Goal: Task Accomplishment & Management: Manage account settings

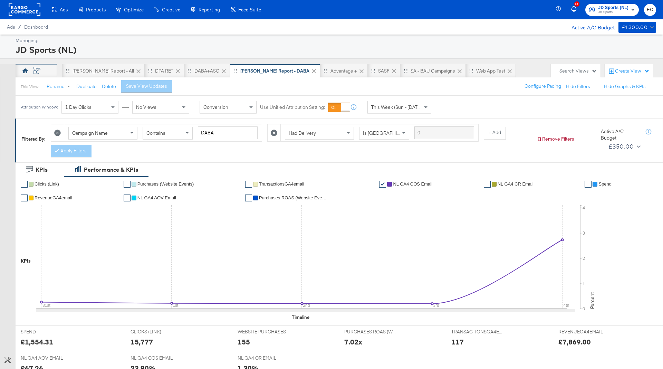
click at [38, 73] on div "EC" at bounding box center [36, 72] width 6 height 7
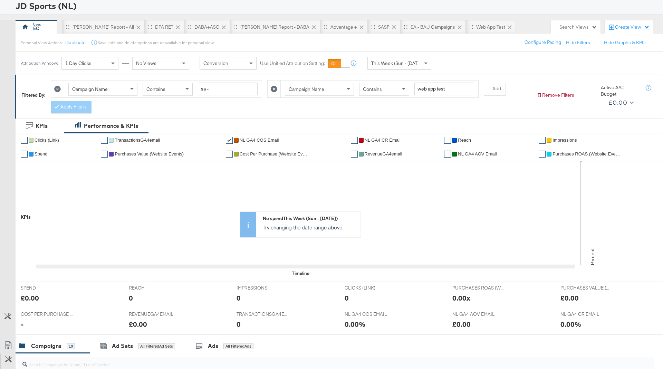
scroll to position [46, 0]
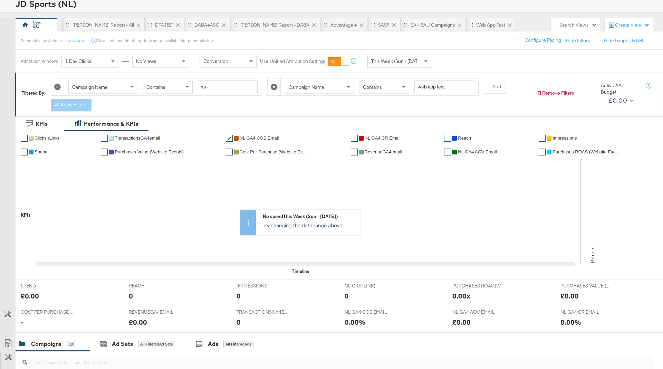
click at [273, 85] on icon at bounding box center [274, 87] width 7 height 7
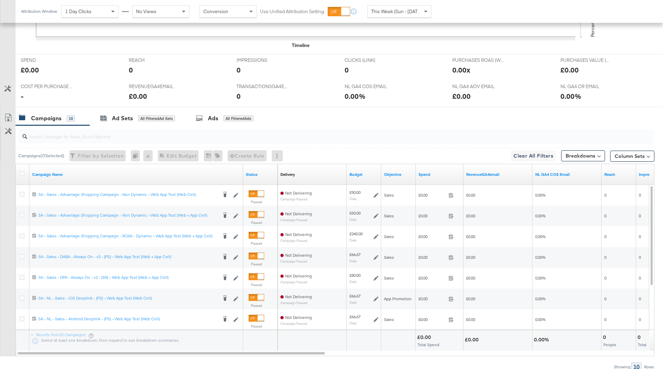
scroll to position [293, 0]
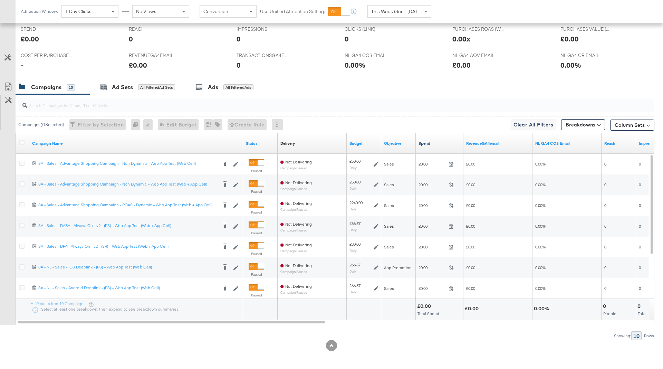
click at [444, 141] on link "Spend" at bounding box center [440, 144] width 42 height 6
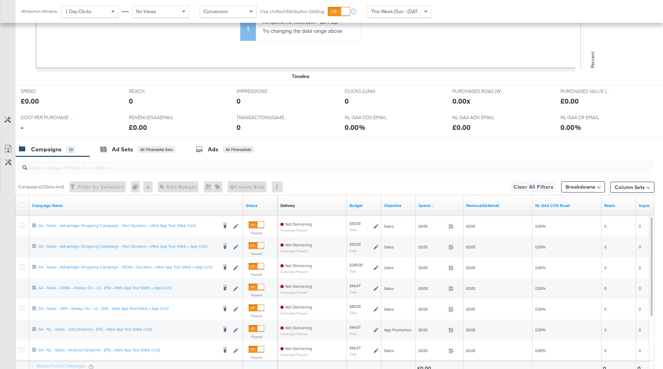
scroll to position [0, 0]
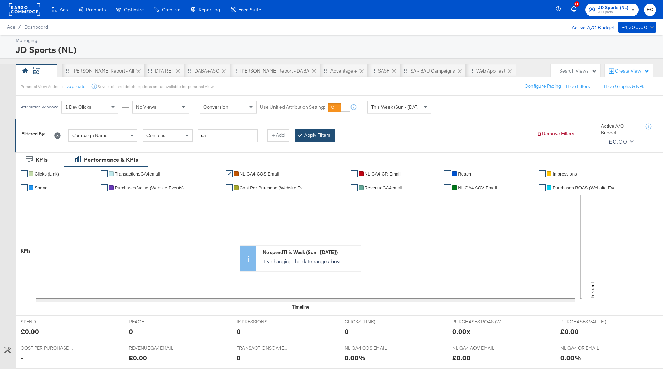
click at [328, 132] on button "Apply Filters" at bounding box center [315, 135] width 41 height 12
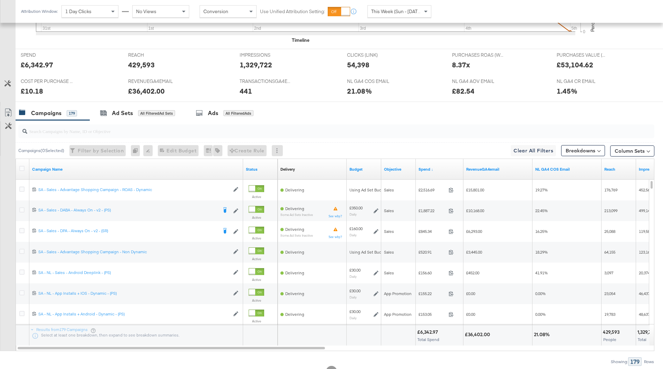
scroll to position [293, 0]
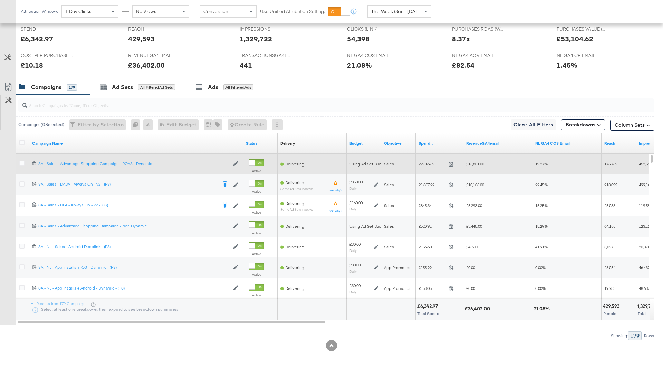
click at [255, 162] on div at bounding box center [252, 163] width 6 height 6
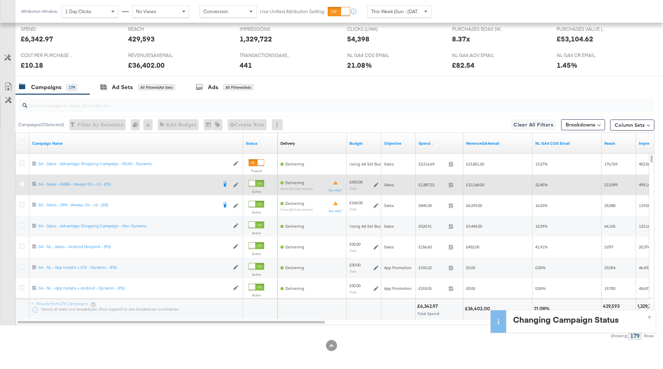
click at [254, 180] on div at bounding box center [252, 183] width 6 height 6
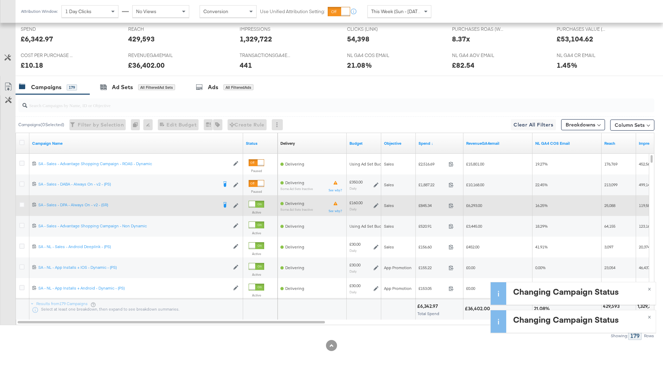
click at [256, 201] on div at bounding box center [257, 204] width 16 height 7
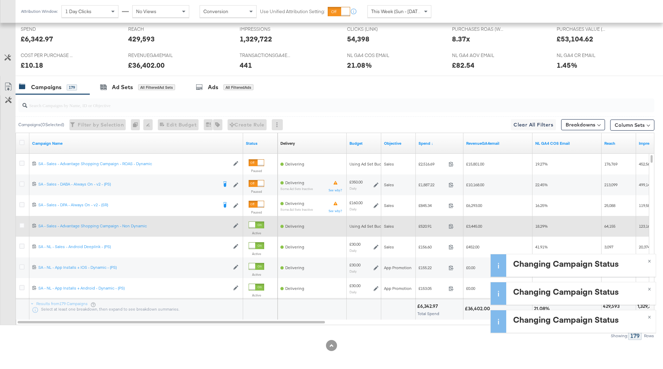
click at [256, 223] on div at bounding box center [257, 224] width 16 height 7
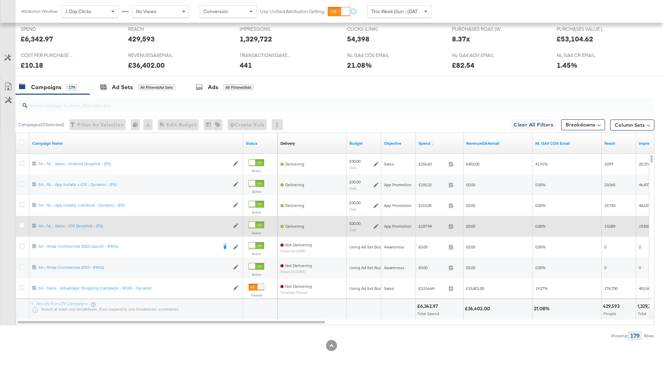
click at [120, 104] on input "search" at bounding box center [311, 102] width 569 height 13
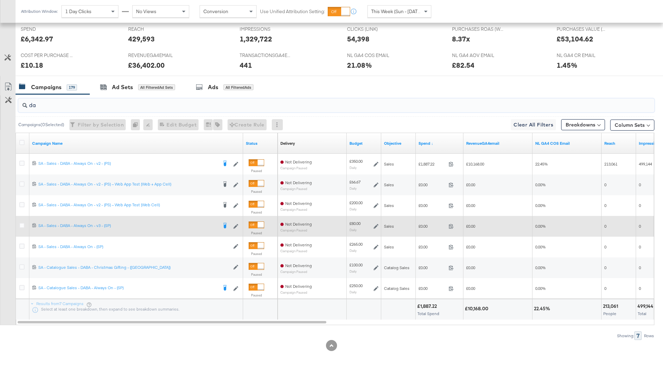
type input "d"
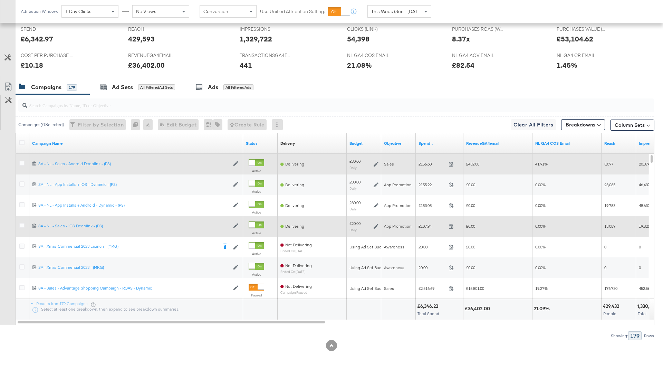
click at [255, 162] on div at bounding box center [252, 163] width 6 height 6
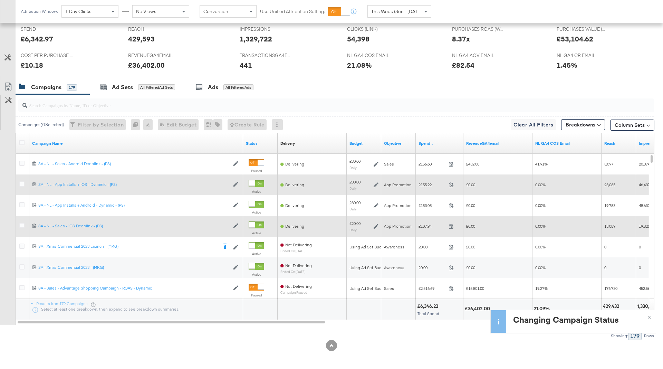
click at [255, 180] on div at bounding box center [252, 183] width 6 height 6
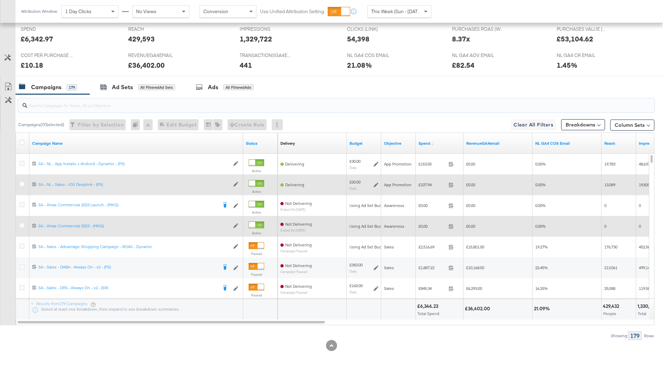
click at [240, 105] on input "search" at bounding box center [311, 102] width 569 height 13
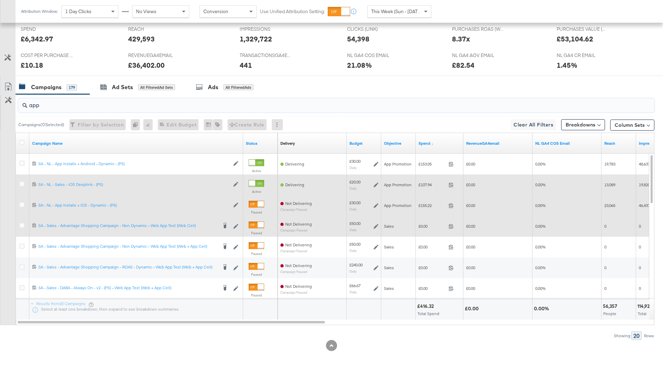
type input "app"
click at [258, 201] on div at bounding box center [261, 204] width 6 height 6
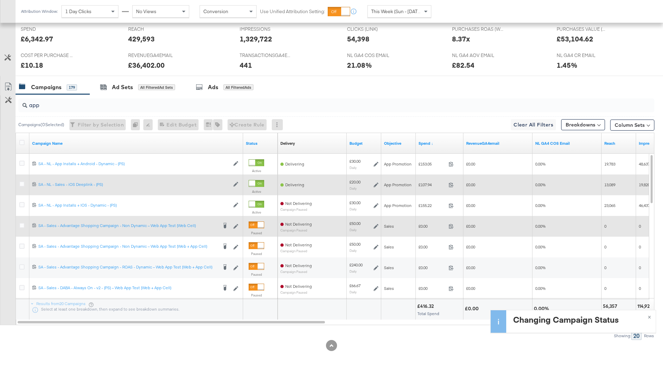
click at [255, 180] on div at bounding box center [252, 183] width 6 height 6
click at [219, 104] on input "app" at bounding box center [311, 102] width 569 height 13
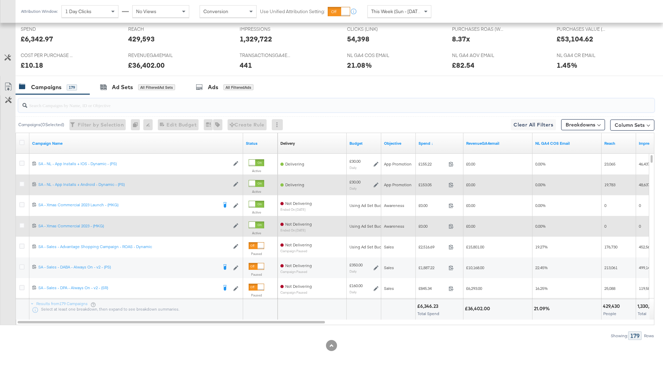
click at [193, 102] on input "search" at bounding box center [311, 102] width 569 height 13
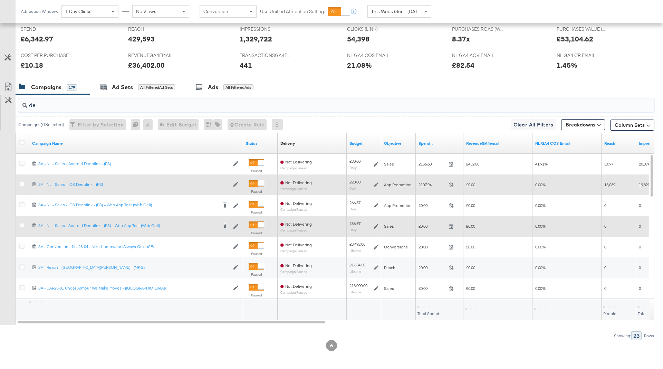
type input "d"
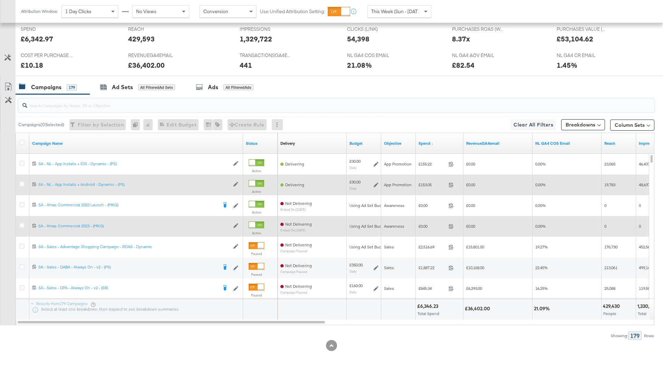
click at [255, 222] on div at bounding box center [257, 224] width 16 height 7
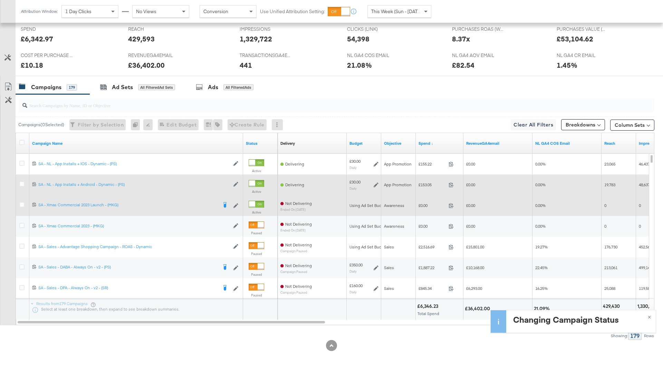
click at [256, 202] on div at bounding box center [257, 204] width 16 height 7
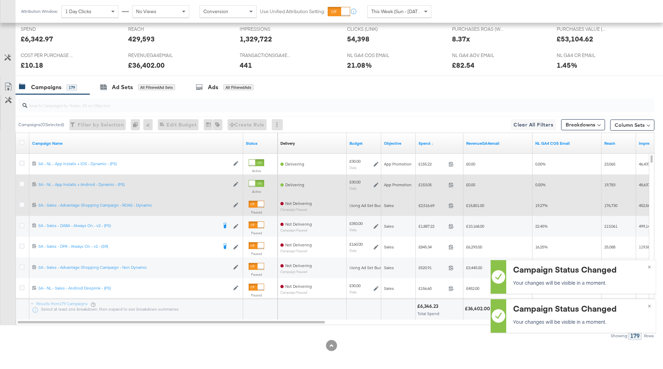
click at [189, 103] on input "search" at bounding box center [311, 102] width 569 height 13
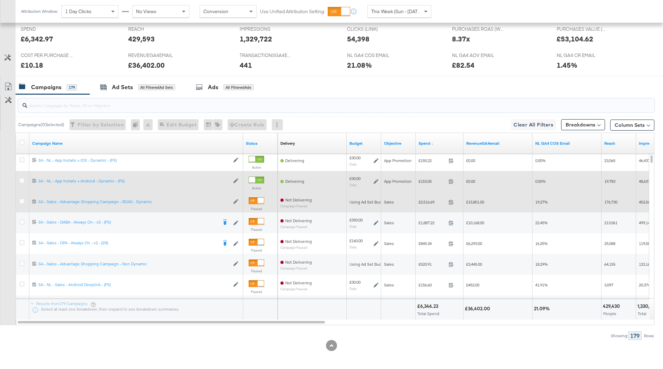
scroll to position [288, 0]
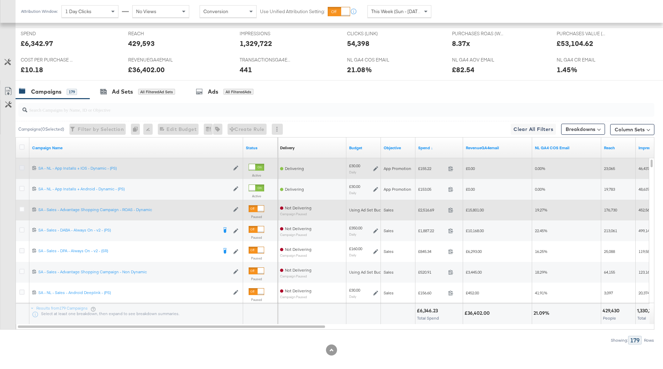
click at [20, 167] on icon at bounding box center [21, 167] width 5 height 5
click at [0, 0] on input "checkbox" at bounding box center [0, 0] width 0 height 0
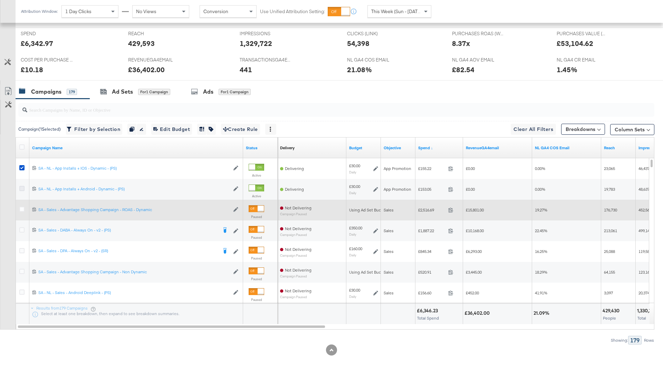
click at [21, 188] on icon at bounding box center [21, 188] width 5 height 5
click at [0, 0] on input "checkbox" at bounding box center [0, 0] width 0 height 0
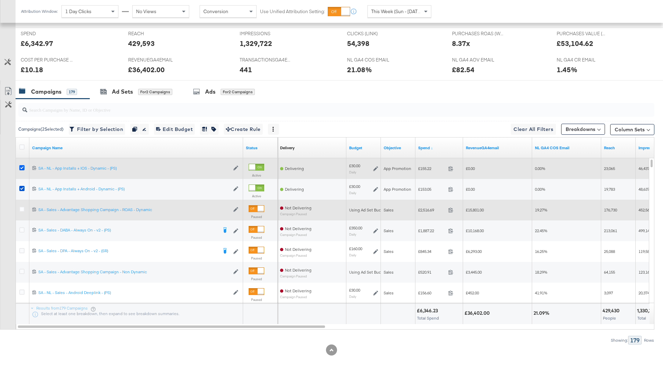
click at [23, 166] on icon at bounding box center [21, 167] width 5 height 5
click at [0, 0] on input "checkbox" at bounding box center [0, 0] width 0 height 0
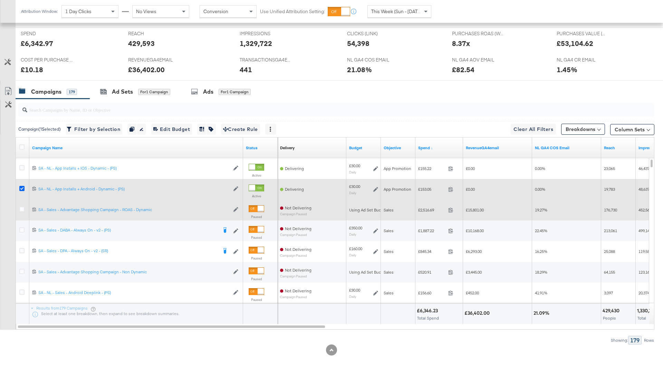
click at [20, 189] on icon at bounding box center [21, 188] width 5 height 5
click at [0, 0] on input "checkbox" at bounding box center [0, 0] width 0 height 0
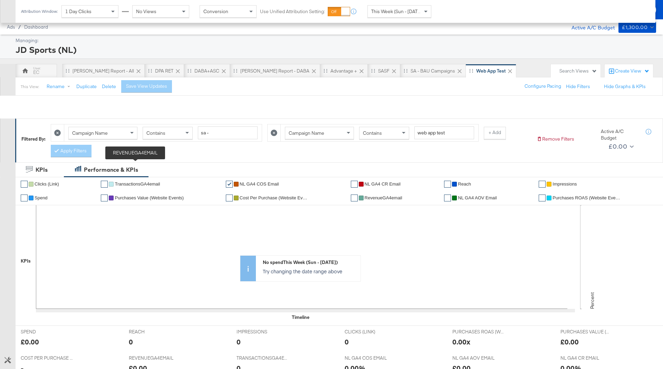
scroll to position [199, 0]
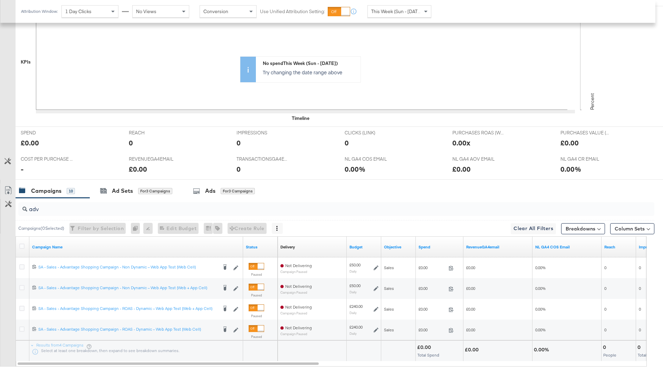
click at [91, 208] on input "adv" at bounding box center [311, 206] width 569 height 13
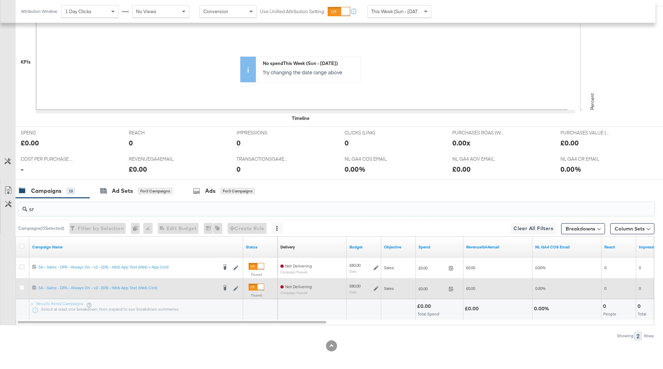
type input "sr"
click at [262, 284] on div at bounding box center [261, 287] width 6 height 6
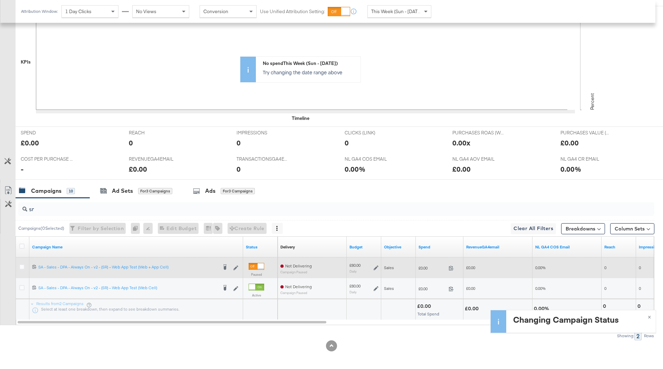
click at [257, 266] on div at bounding box center [257, 266] width 16 height 7
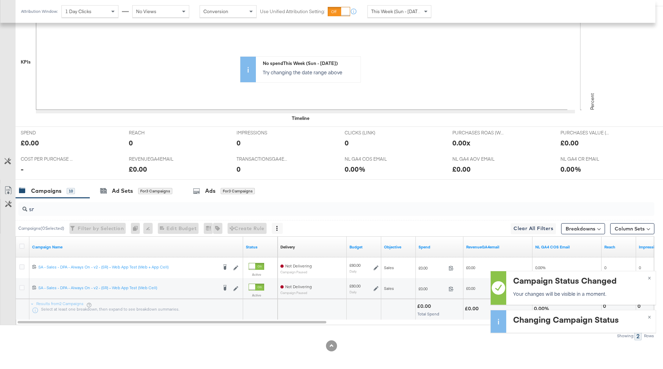
click at [210, 208] on input "sr" at bounding box center [311, 206] width 569 height 13
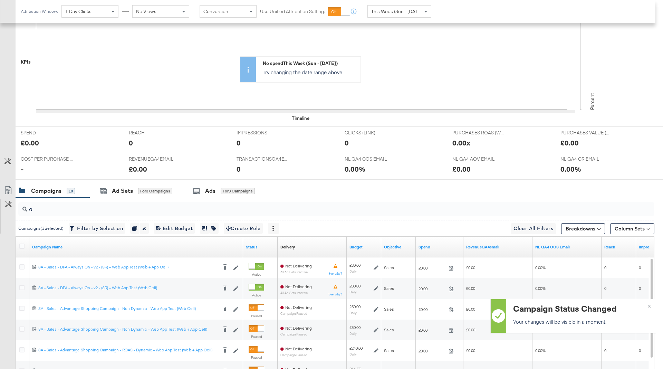
click at [143, 209] on input "a" at bounding box center [311, 206] width 569 height 13
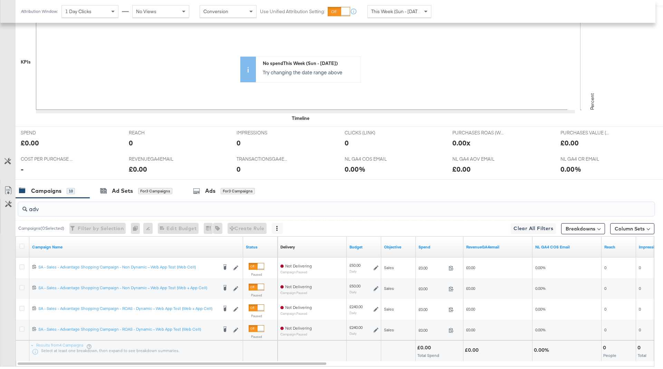
type input "adv"
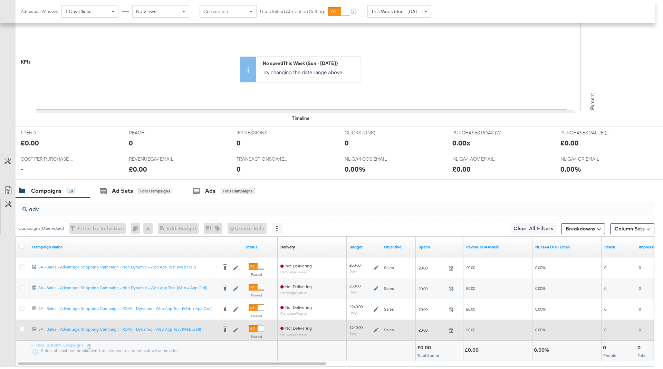
click at [259, 326] on div at bounding box center [261, 328] width 6 height 6
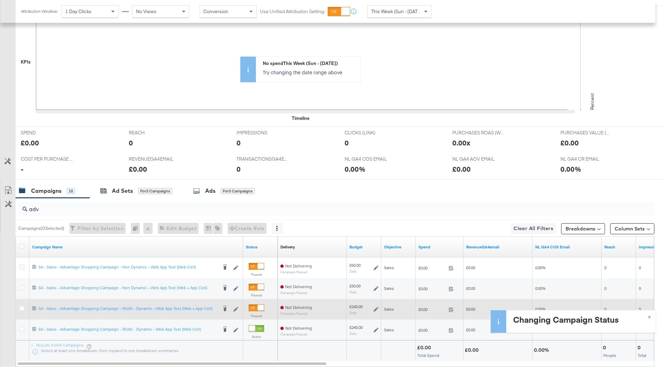
click at [255, 306] on div at bounding box center [257, 307] width 16 height 7
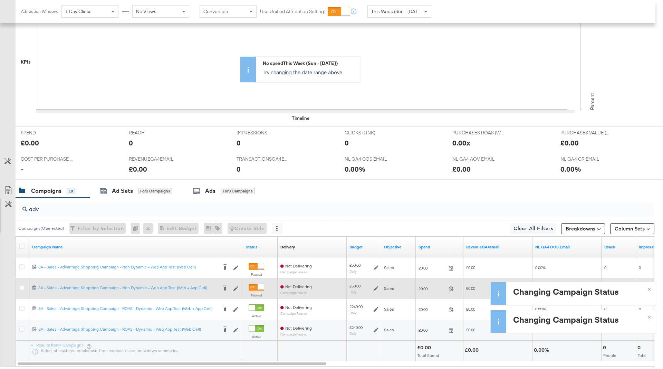
click at [256, 286] on div at bounding box center [257, 287] width 16 height 7
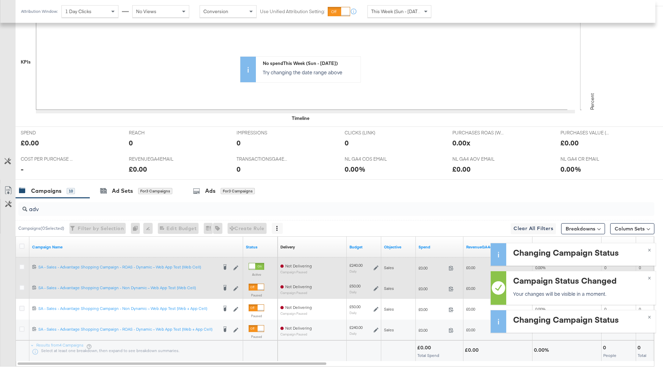
click at [255, 267] on div at bounding box center [257, 266] width 16 height 7
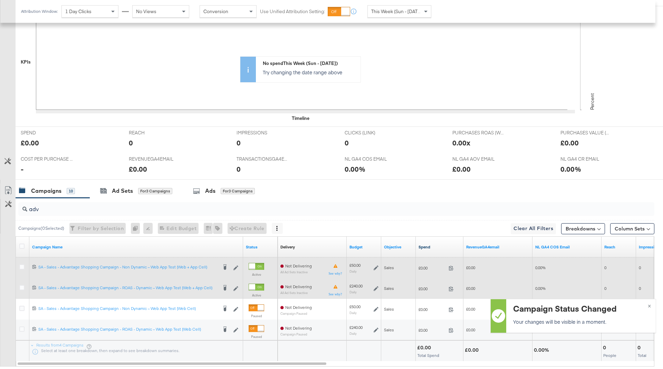
click at [433, 246] on link "Spend" at bounding box center [440, 247] width 42 height 6
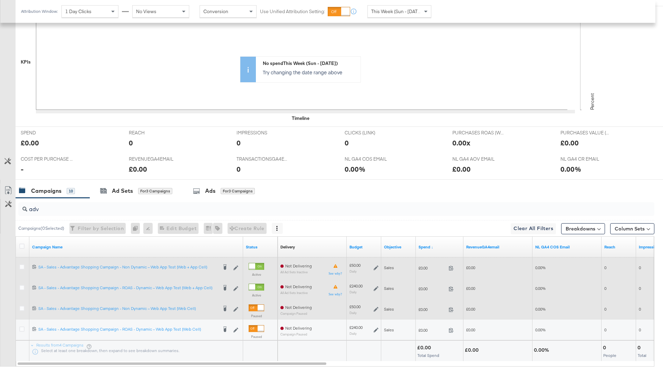
click at [258, 306] on div at bounding box center [261, 308] width 6 height 6
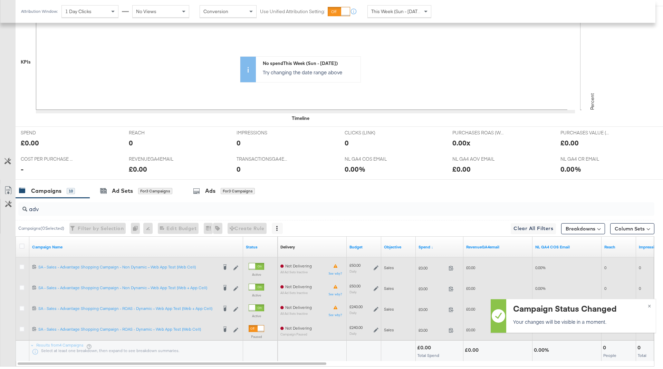
click at [259, 326] on div at bounding box center [261, 328] width 6 height 6
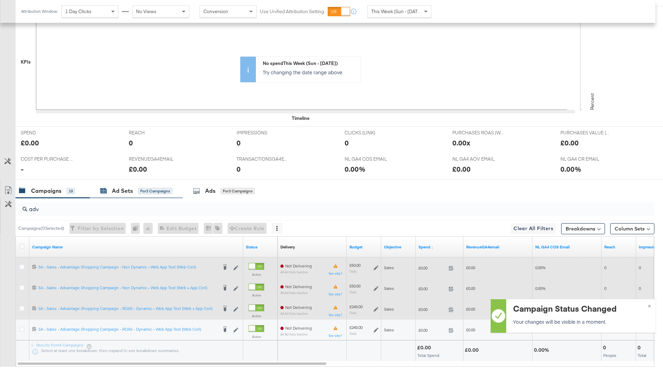
click at [137, 187] on div "Ad Sets for 3 Campaigns" at bounding box center [136, 191] width 72 height 8
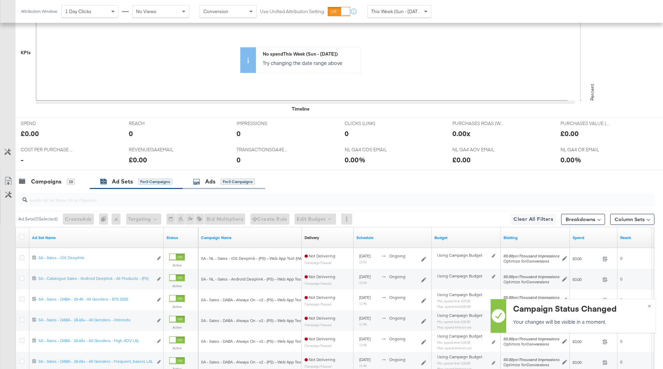
scroll to position [209, 0]
click at [64, 181] on div "Campaigns 10" at bounding box center [47, 181] width 56 height 8
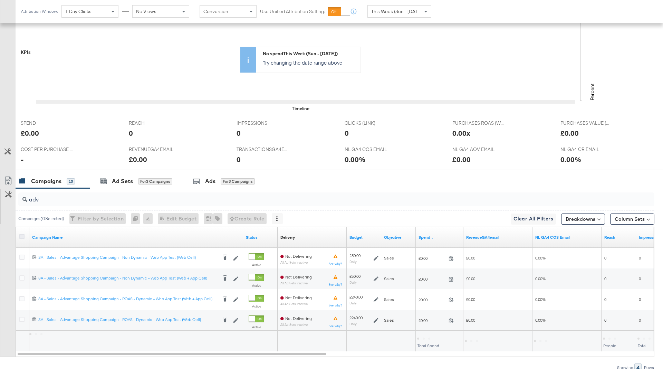
click at [22, 234] on icon at bounding box center [21, 236] width 5 height 5
click at [0, 0] on input "checkbox" at bounding box center [0, 0] width 0 height 0
click at [121, 187] on div "Ad Sets for 4 Campaigns" at bounding box center [136, 181] width 93 height 15
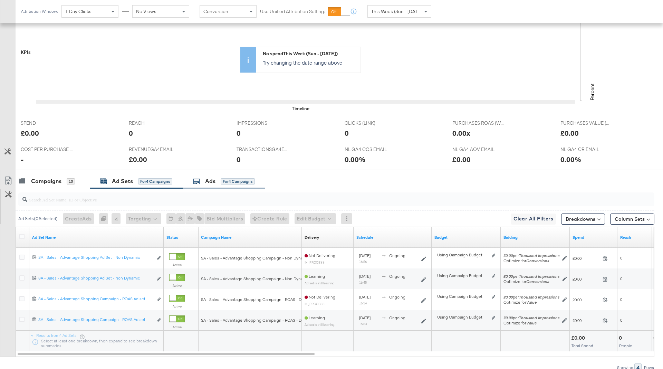
click at [215, 184] on div "Ads for 4 Campaigns" at bounding box center [224, 181] width 83 height 15
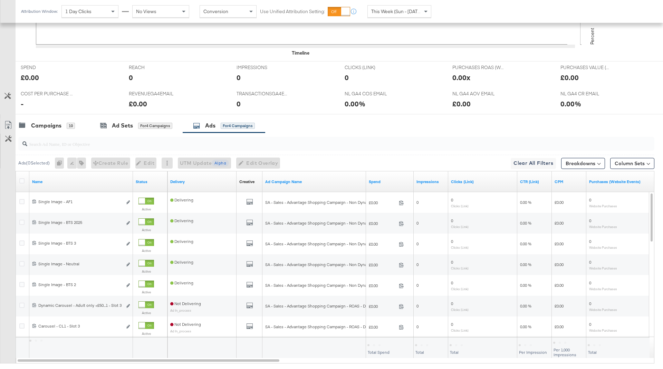
scroll to position [303, 0]
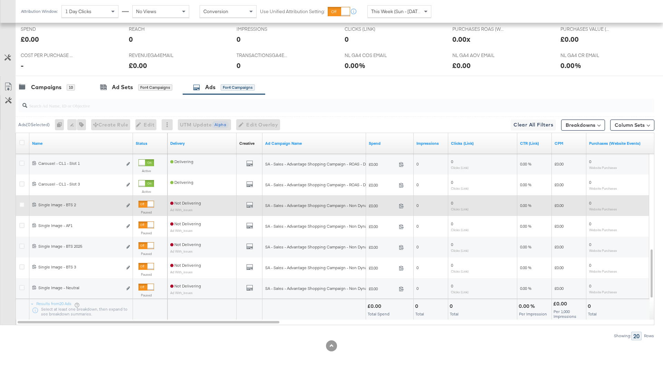
click at [148, 201] on div at bounding box center [151, 204] width 6 height 6
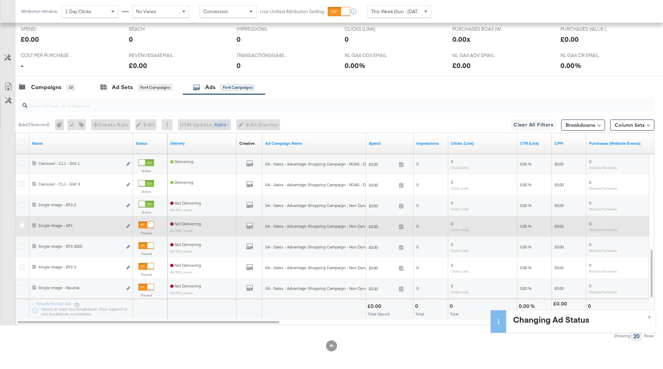
click at [148, 224] on div at bounding box center [151, 225] width 6 height 6
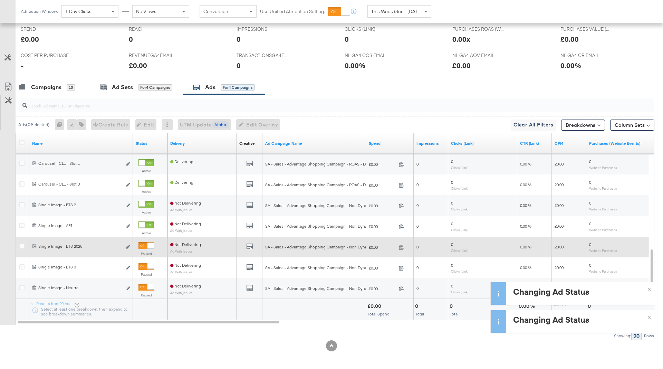
click at [149, 246] on div at bounding box center [151, 246] width 6 height 6
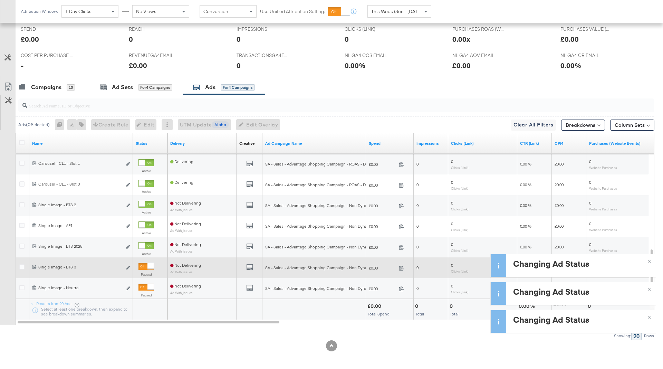
click at [149, 268] on div at bounding box center [151, 266] width 6 height 6
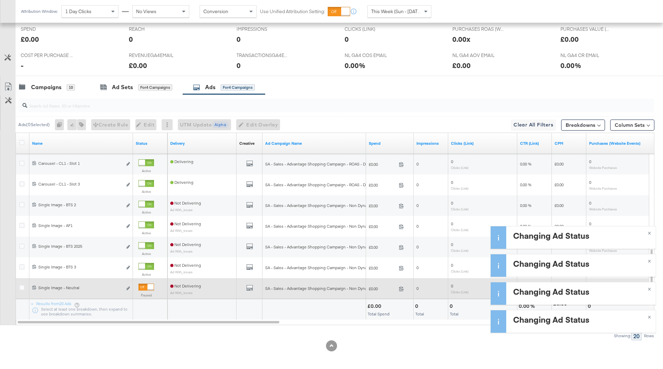
click at [148, 284] on div at bounding box center [151, 287] width 6 height 6
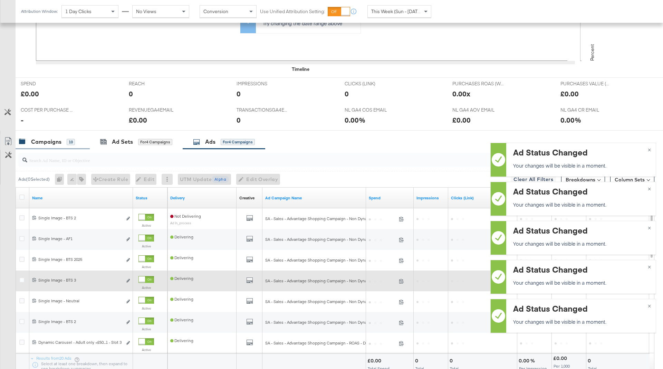
click at [46, 145] on div "Campaigns 10" at bounding box center [53, 141] width 74 height 15
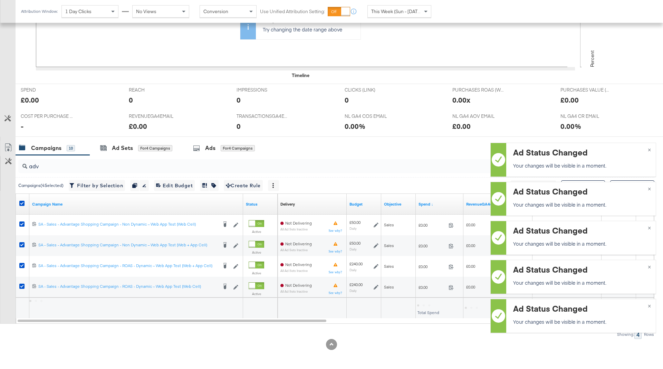
scroll to position [240, 0]
drag, startPoint x: 64, startPoint y: 167, endPoint x: 13, endPoint y: 167, distance: 51.1
click at [13, 167] on div "adv Campaigns ( 4 Selected) Filter by Selection Filter 4 campaigns Duplicate 4 …" at bounding box center [327, 247] width 655 height 183
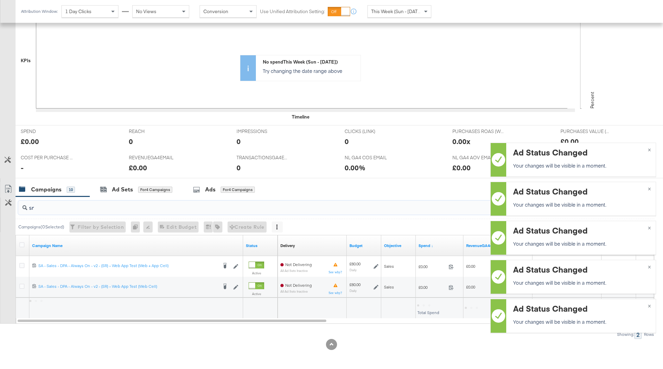
scroll to position [199, 0]
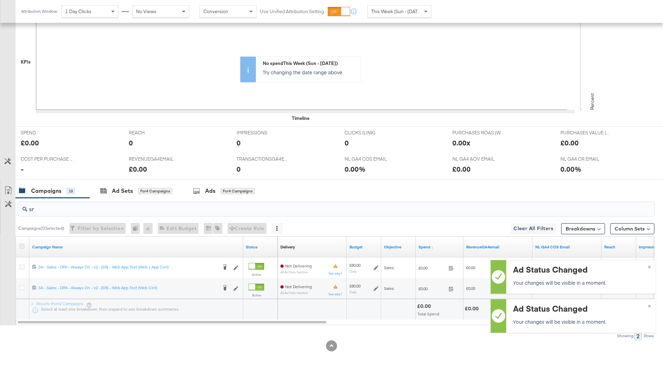
type input "sr"
click at [19, 245] on icon at bounding box center [21, 246] width 5 height 5
click at [0, 0] on input "checkbox" at bounding box center [0, 0] width 0 height 0
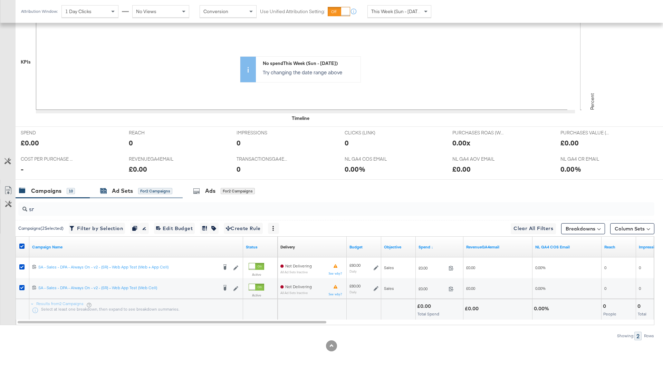
click at [151, 190] on div "for 2 Campaigns" at bounding box center [155, 191] width 34 height 6
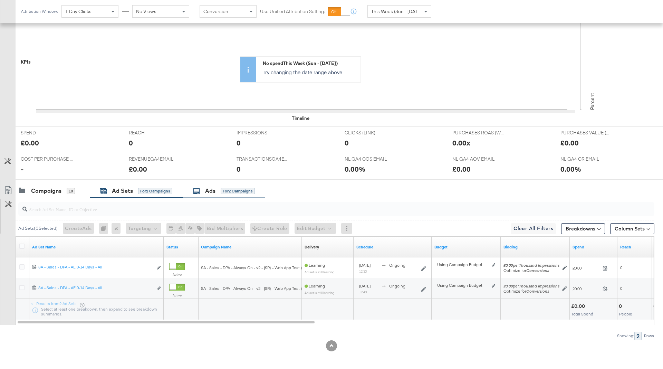
click at [208, 187] on div "Ads" at bounding box center [210, 191] width 10 height 8
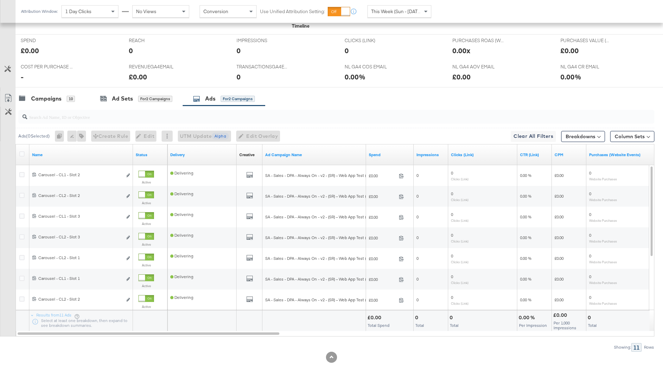
scroll to position [303, 0]
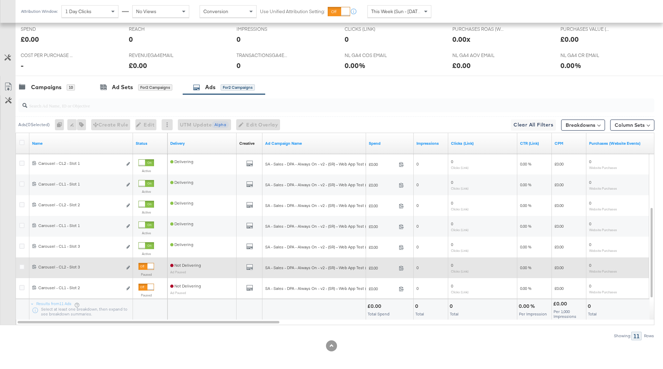
click at [148, 268] on div at bounding box center [151, 266] width 6 height 6
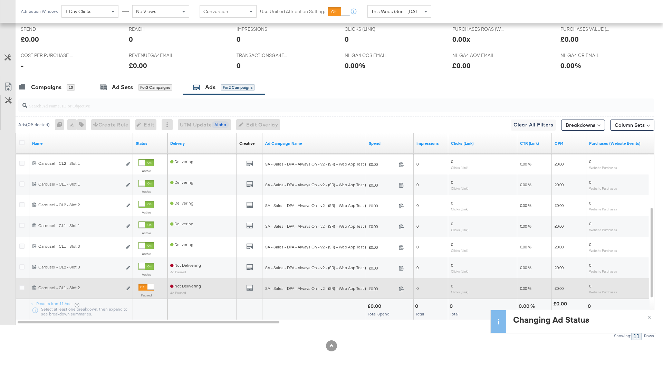
click at [148, 288] on div at bounding box center [151, 287] width 6 height 6
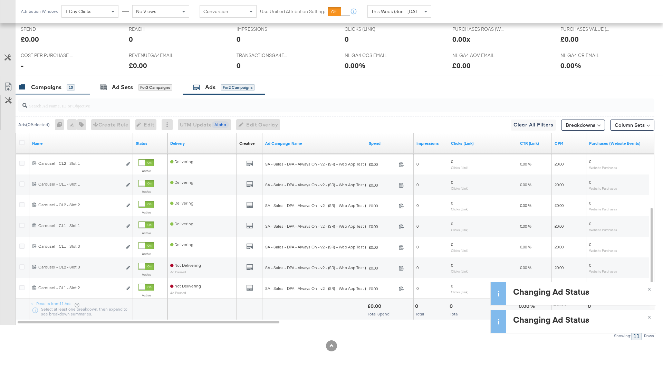
click at [75, 89] on div "Campaigns 10" at bounding box center [49, 87] width 60 height 8
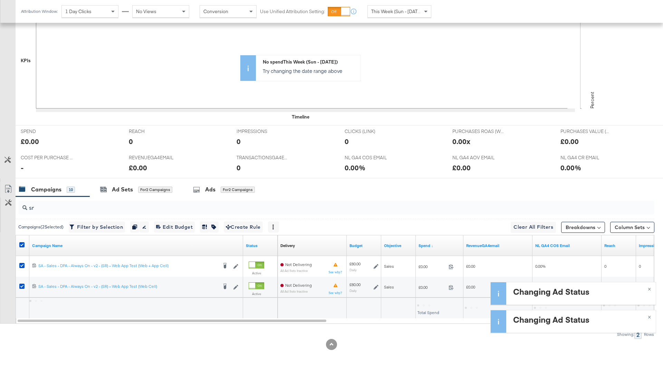
scroll to position [199, 0]
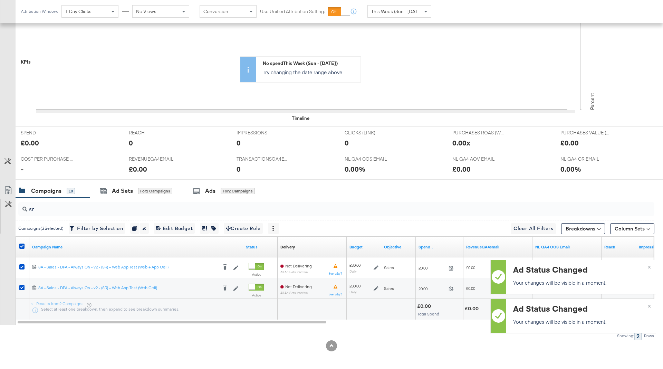
click at [73, 208] on input "sr" at bounding box center [311, 206] width 569 height 13
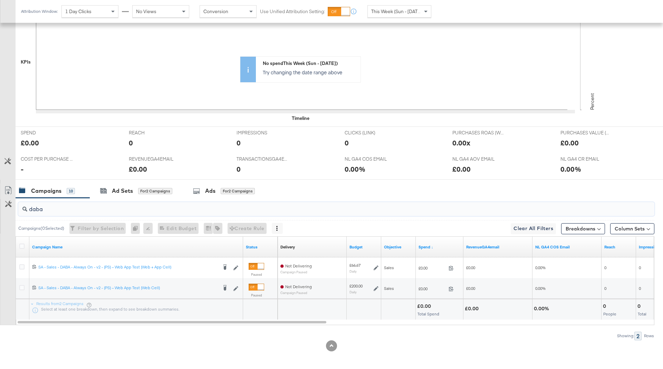
type input "daba"
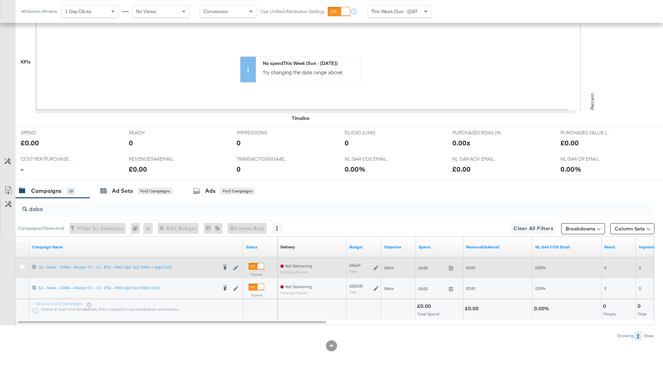
click at [258, 267] on div at bounding box center [261, 266] width 6 height 6
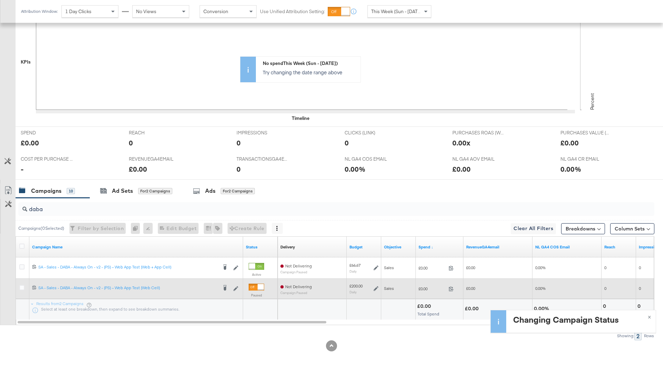
click at [257, 285] on div at bounding box center [257, 287] width 16 height 7
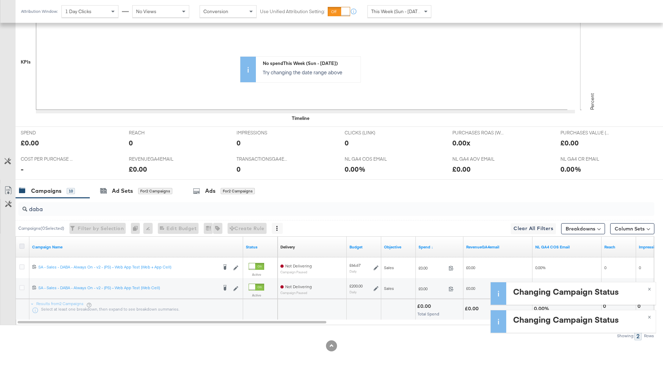
click at [20, 244] on icon at bounding box center [21, 246] width 5 height 5
click at [0, 0] on input "checkbox" at bounding box center [0, 0] width 0 height 0
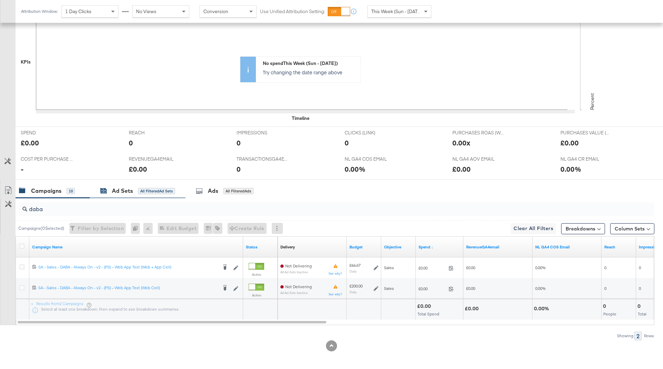
click at [131, 192] on div "Ad Sets" at bounding box center [122, 191] width 21 height 8
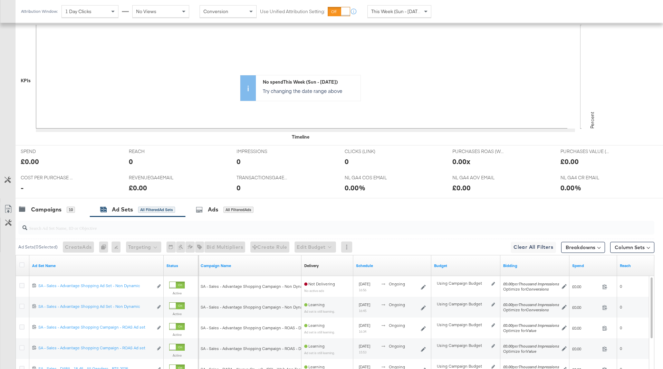
scroll to position [161, 0]
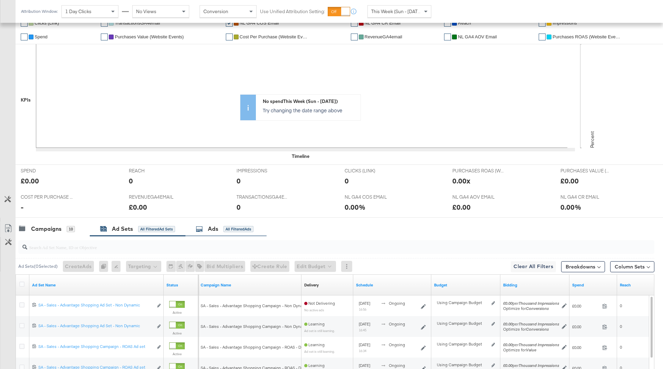
click at [216, 225] on div "Ads" at bounding box center [213, 229] width 10 height 8
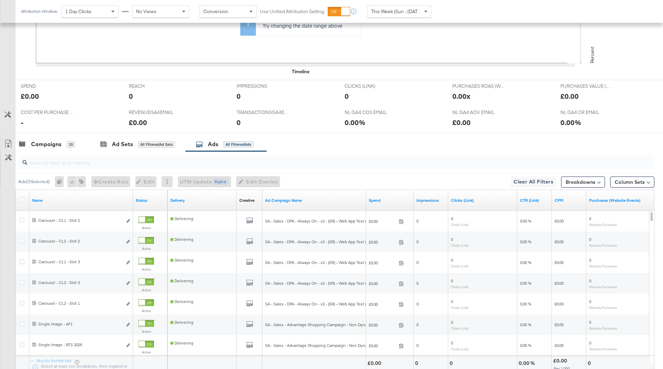
scroll to position [303, 0]
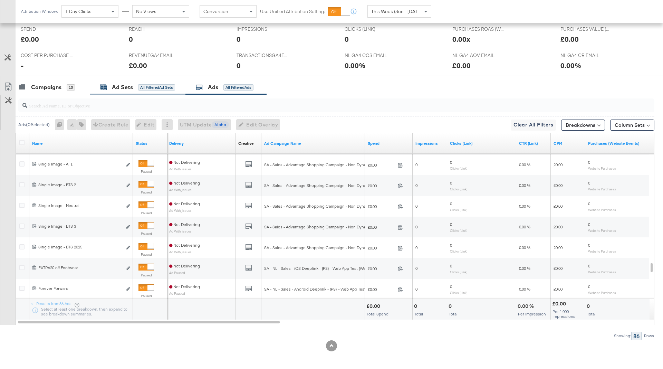
click at [136, 87] on div "Ad Sets All Filtered Ad Sets" at bounding box center [137, 87] width 75 height 8
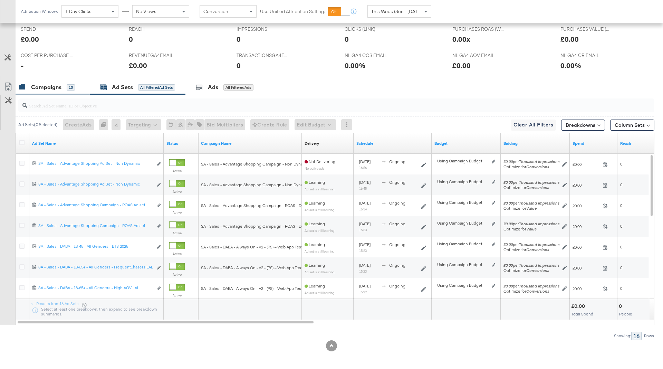
click at [51, 86] on div "Campaigns" at bounding box center [46, 87] width 30 height 8
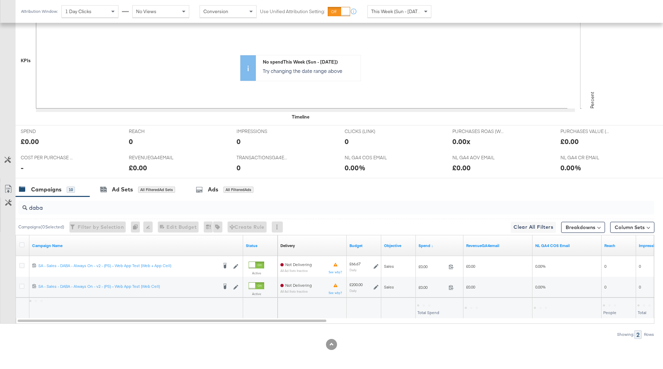
scroll to position [199, 0]
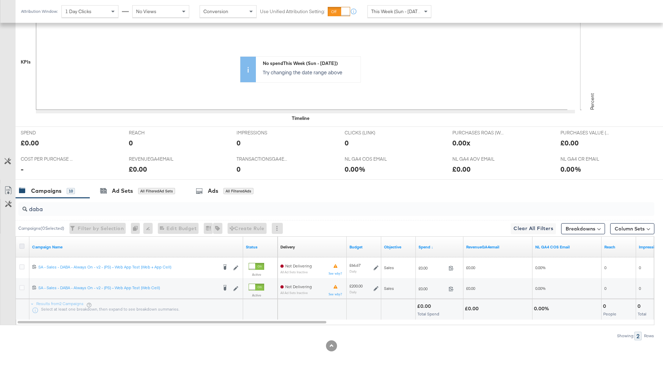
click at [20, 244] on icon at bounding box center [21, 246] width 5 height 5
click at [0, 0] on input "checkbox" at bounding box center [0, 0] width 0 height 0
click at [134, 181] on div at bounding box center [331, 183] width 663 height 6
click at [134, 192] on div "Ad Sets for 2 Campaigns" at bounding box center [136, 191] width 72 height 8
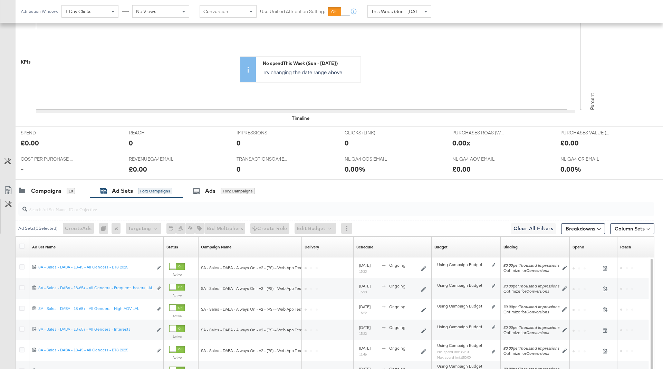
scroll to position [303, 0]
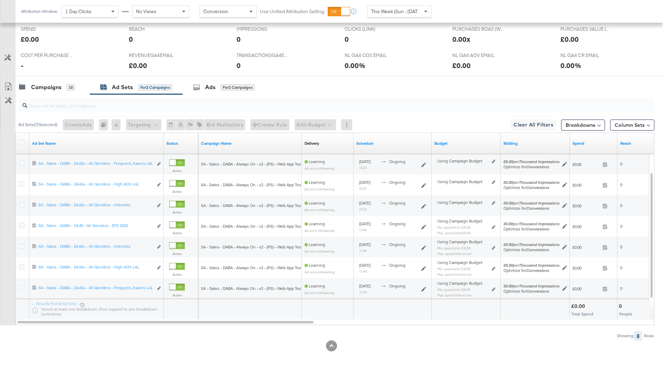
click at [20, 137] on div at bounding box center [23, 143] width 13 height 12
click at [20, 140] on icon at bounding box center [21, 142] width 5 height 5
click at [0, 0] on input "checkbox" at bounding box center [0, 0] width 0 height 0
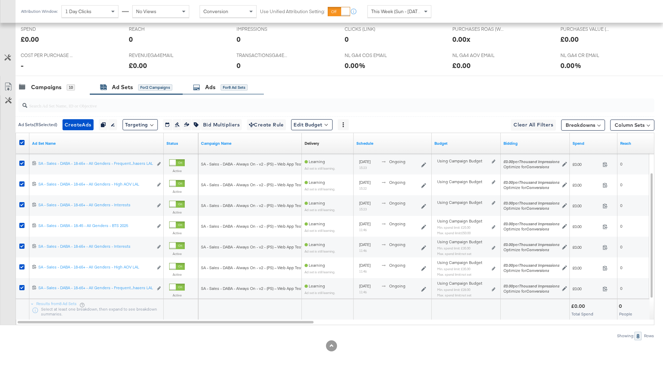
click at [213, 84] on div "Ads" at bounding box center [210, 87] width 10 height 8
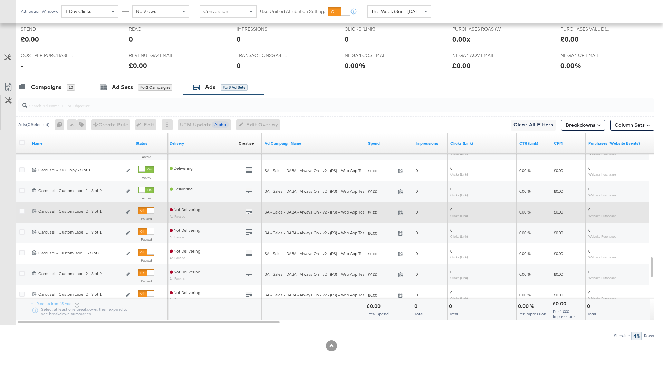
click at [148, 211] on div at bounding box center [151, 211] width 6 height 6
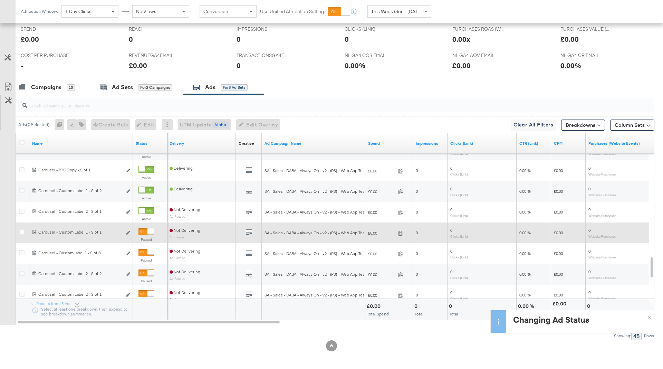
click at [148, 232] on div at bounding box center [151, 231] width 6 height 6
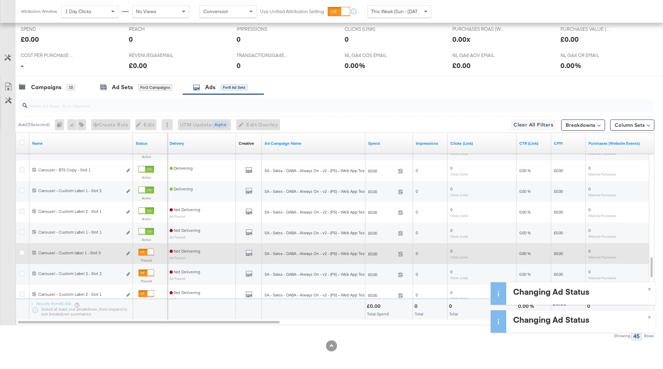
click at [148, 250] on div at bounding box center [151, 252] width 6 height 6
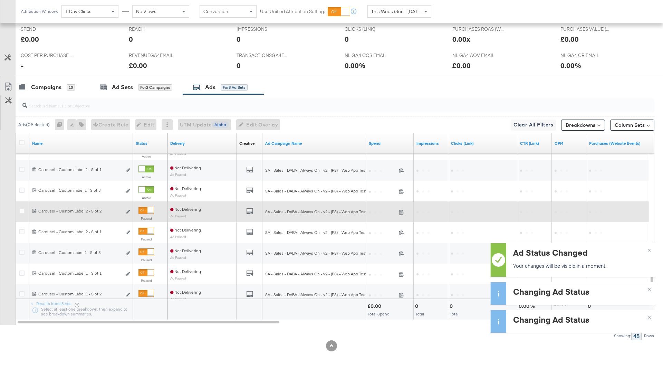
click at [146, 207] on div at bounding box center [147, 210] width 16 height 7
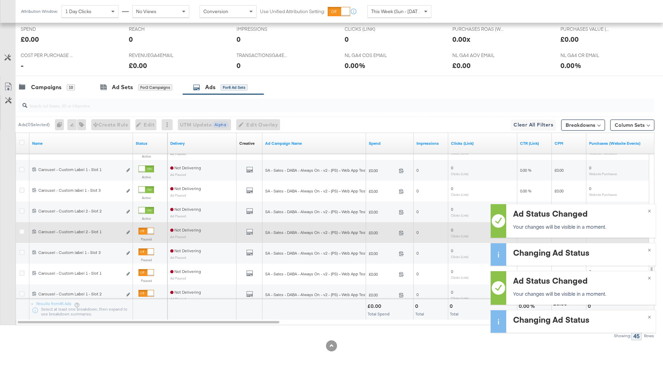
click at [146, 229] on div at bounding box center [147, 231] width 16 height 7
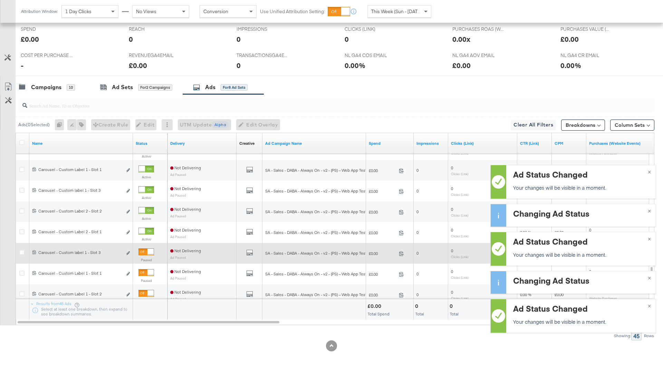
click at [145, 251] on div at bounding box center [147, 251] width 16 height 7
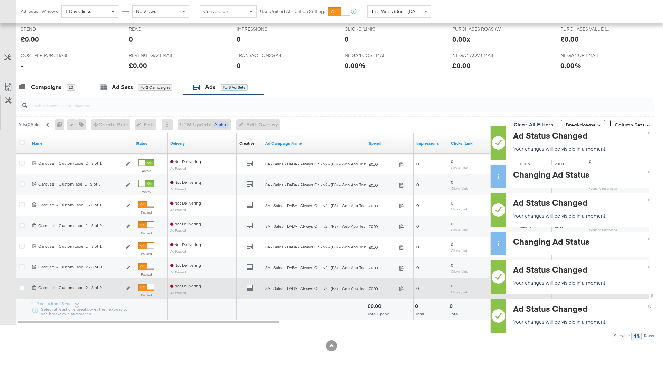
click at [146, 285] on div at bounding box center [147, 287] width 16 height 7
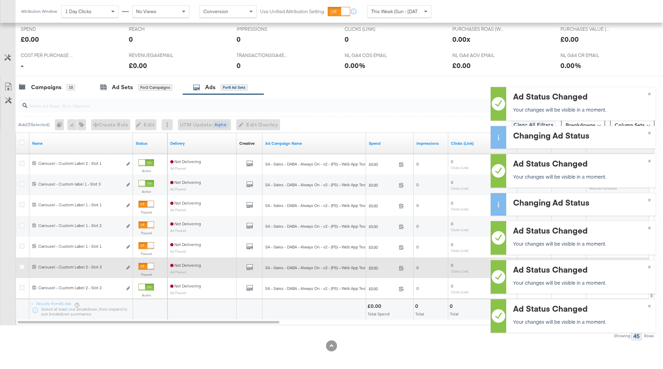
click at [145, 266] on div at bounding box center [147, 266] width 16 height 7
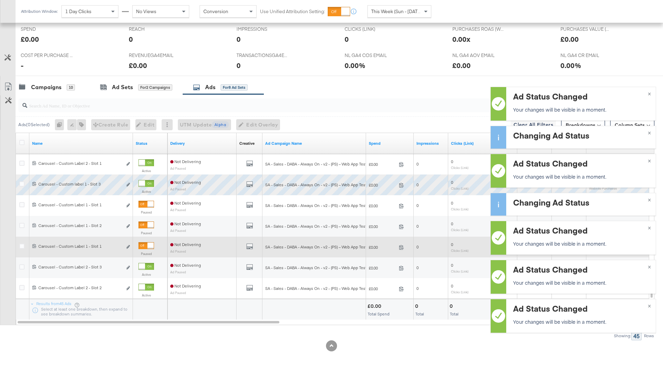
click at [145, 243] on div at bounding box center [147, 245] width 16 height 7
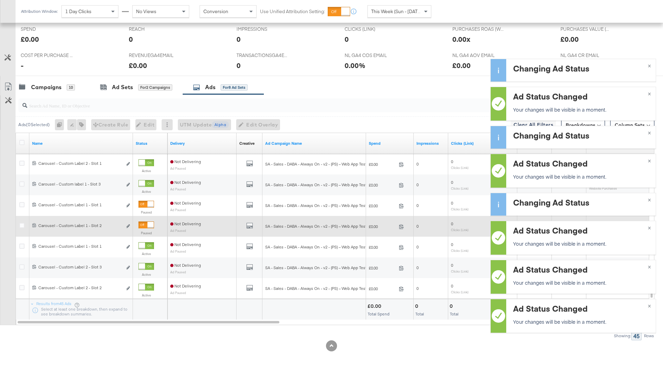
click at [145, 224] on div at bounding box center [147, 224] width 16 height 7
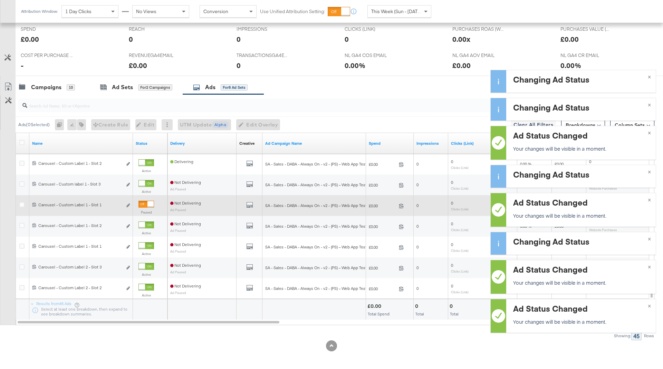
click at [148, 202] on div at bounding box center [151, 204] width 6 height 6
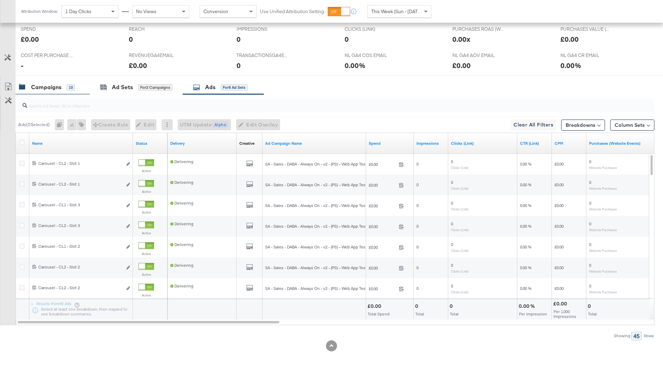
click at [58, 87] on div "Campaigns" at bounding box center [46, 87] width 30 height 8
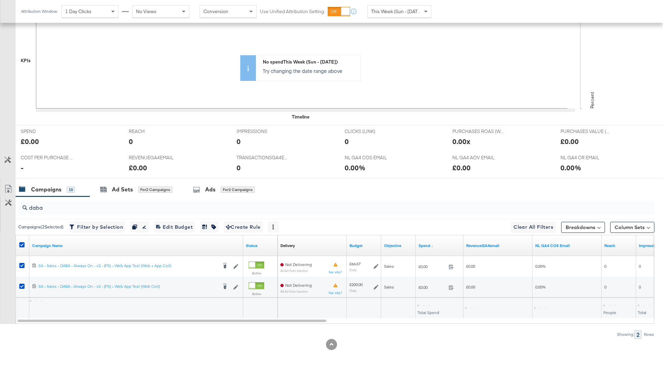
scroll to position [199, 0]
click at [79, 204] on input "daba" at bounding box center [311, 206] width 569 height 13
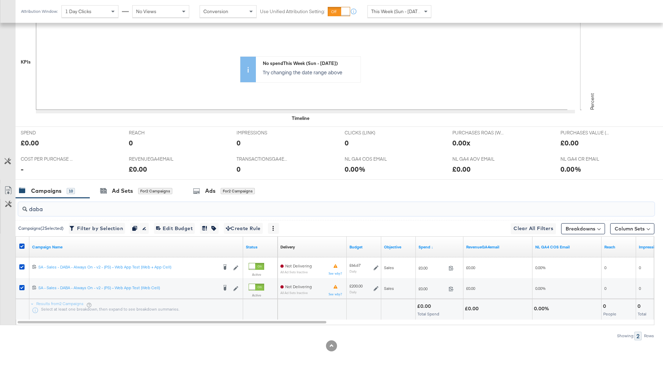
click at [79, 204] on input "daba" at bounding box center [311, 206] width 569 height 13
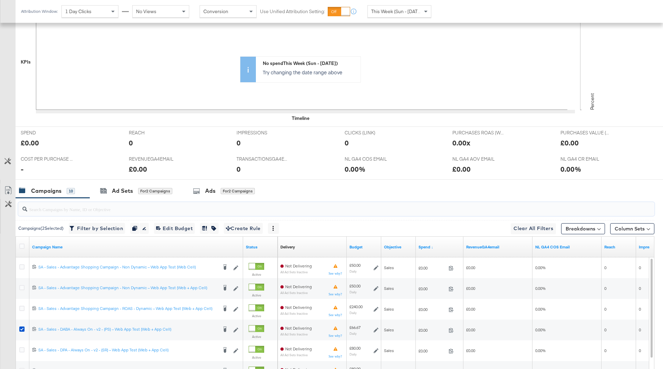
scroll to position [303, 0]
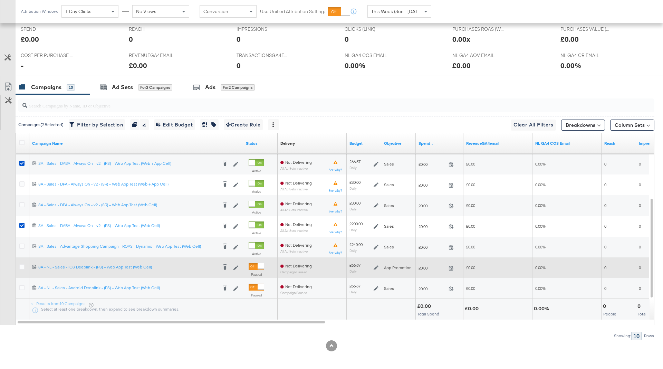
click at [258, 263] on div at bounding box center [261, 266] width 6 height 6
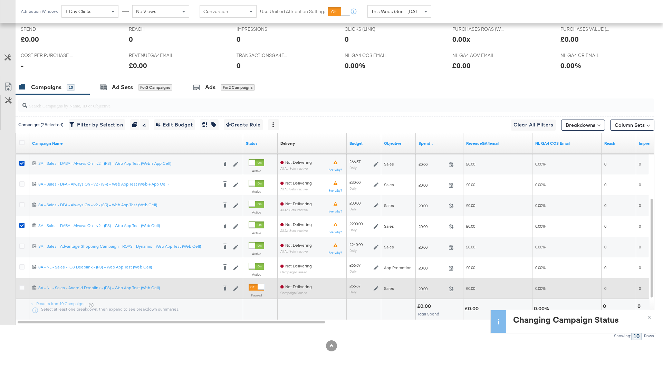
click at [258, 285] on div at bounding box center [261, 287] width 6 height 6
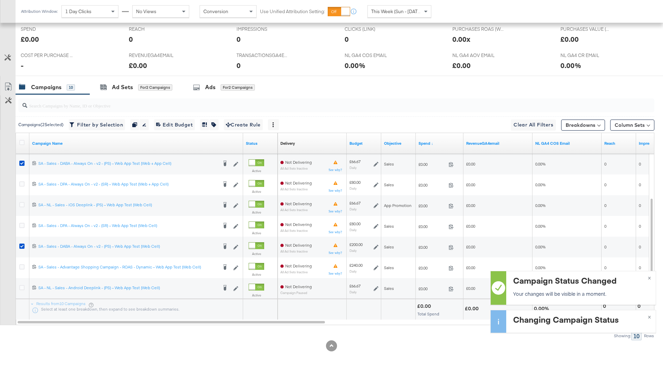
click at [51, 104] on input "search" at bounding box center [311, 102] width 569 height 13
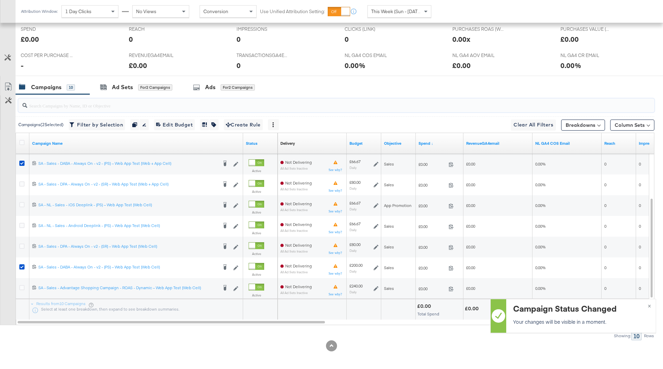
click at [51, 104] on input "search" at bounding box center [311, 102] width 569 height 13
type input "a"
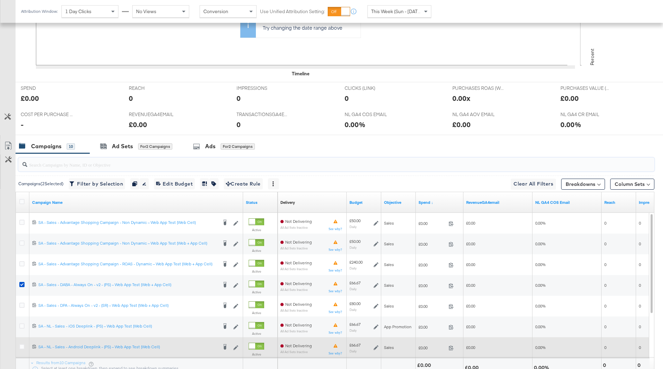
scroll to position [240, 0]
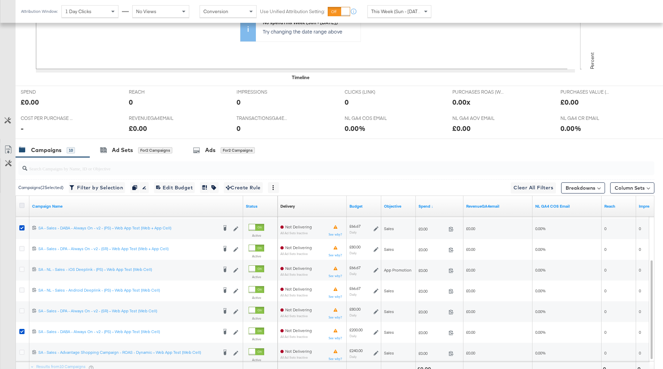
click at [20, 203] on icon at bounding box center [21, 205] width 5 height 5
click at [0, 0] on input "checkbox" at bounding box center [0, 0] width 0 height 0
click at [20, 203] on icon at bounding box center [21, 205] width 5 height 5
click at [0, 0] on input "checkbox" at bounding box center [0, 0] width 0 height 0
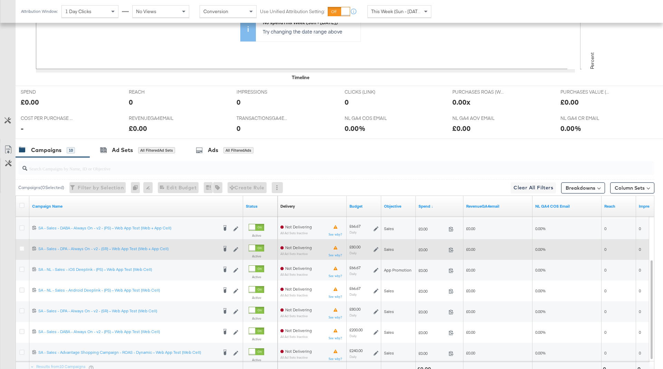
scroll to position [252, 0]
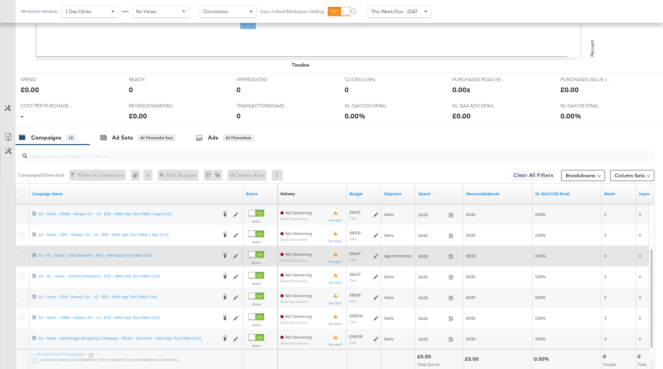
click at [23, 253] on icon at bounding box center [21, 255] width 5 height 5
click at [0, 0] on input "checkbox" at bounding box center [0, 0] width 0 height 0
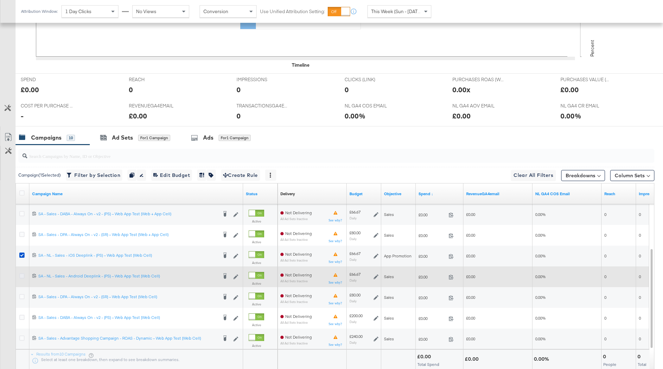
click at [21, 273] on icon at bounding box center [21, 275] width 5 height 5
click at [0, 0] on input "checkbox" at bounding box center [0, 0] width 0 height 0
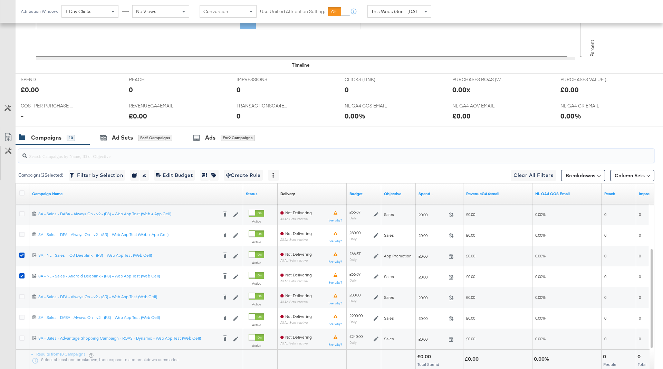
click at [119, 158] on input "search" at bounding box center [311, 152] width 569 height 13
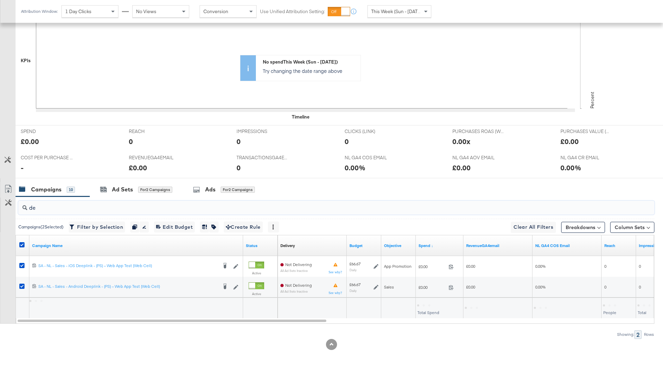
scroll to position [199, 0]
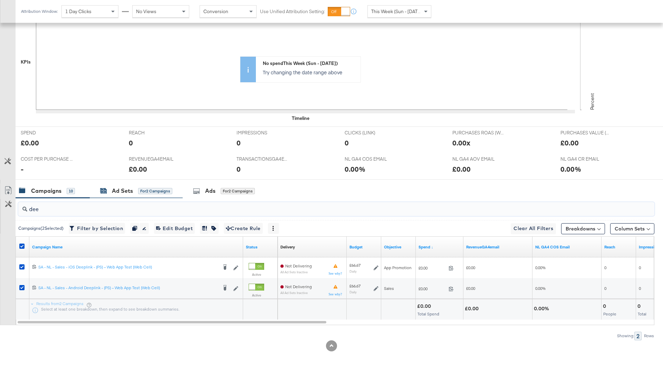
type input "dee"
click at [151, 191] on div "for 2 Campaigns" at bounding box center [155, 191] width 34 height 6
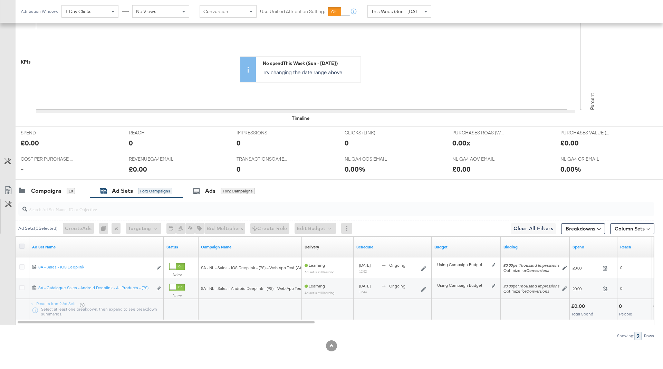
click at [21, 245] on icon at bounding box center [21, 246] width 5 height 5
click at [0, 0] on input "checkbox" at bounding box center [0, 0] width 0 height 0
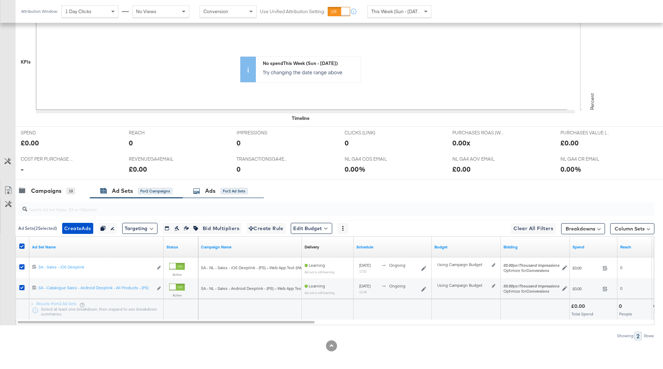
click at [224, 193] on div "Ads for 2 Ad Sets" at bounding box center [220, 191] width 55 height 8
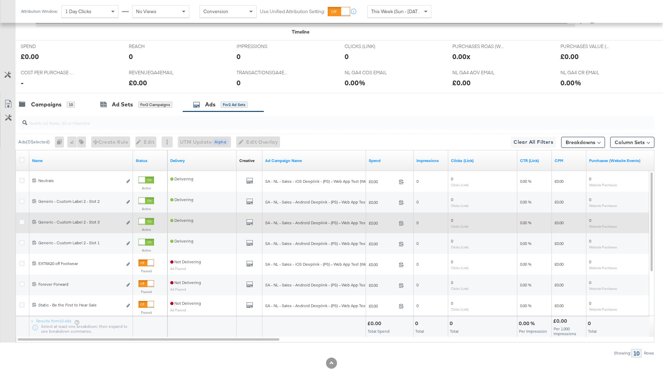
scroll to position [285, 0]
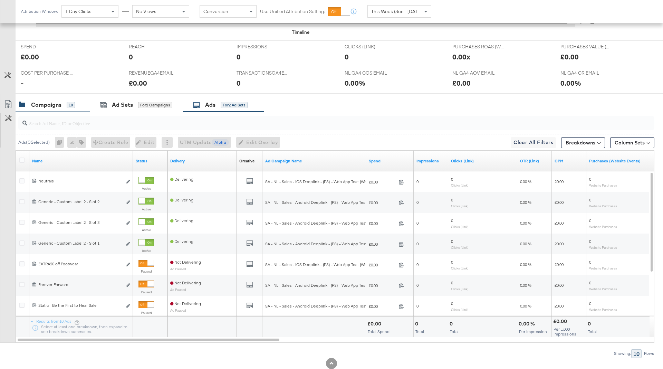
click at [72, 102] on div "10" at bounding box center [71, 105] width 8 height 7
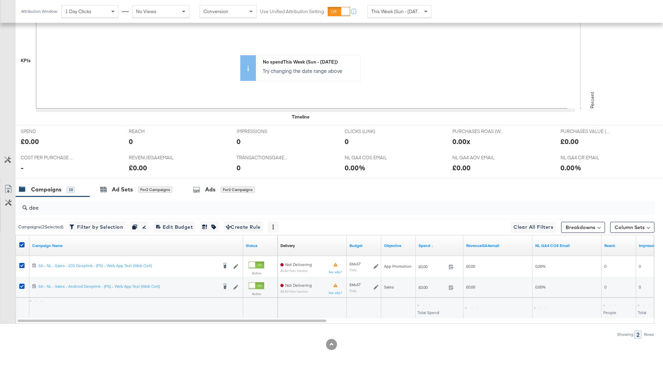
scroll to position [199, 0]
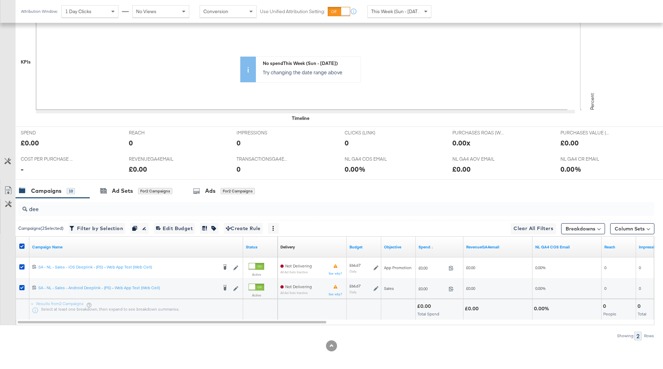
click at [59, 204] on input "dee" at bounding box center [311, 206] width 569 height 13
type input "d"
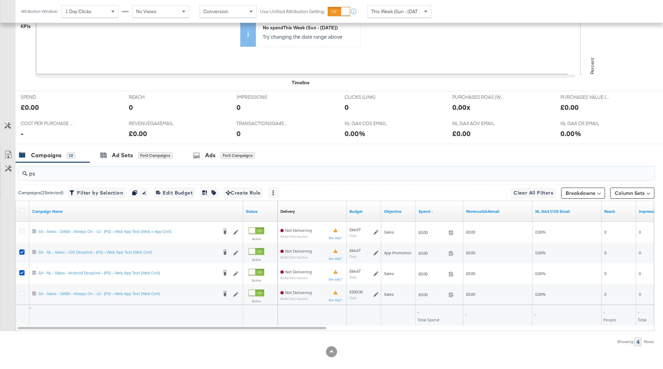
scroll to position [240, 0]
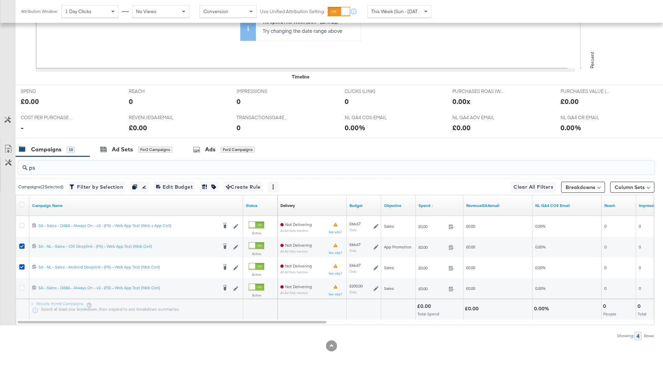
type input "ps"
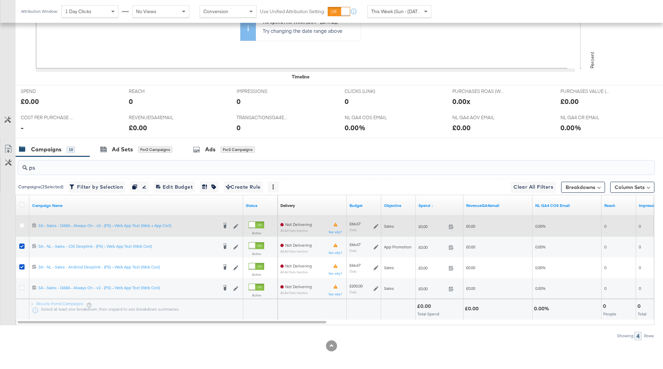
click at [375, 226] on icon at bounding box center [376, 226] width 5 height 5
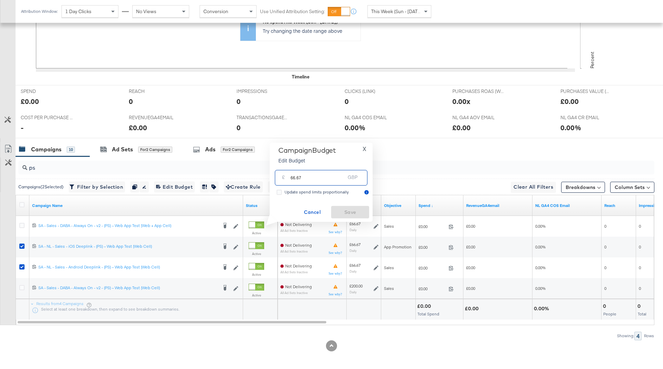
click at [314, 178] on input "66.67" at bounding box center [318, 175] width 55 height 15
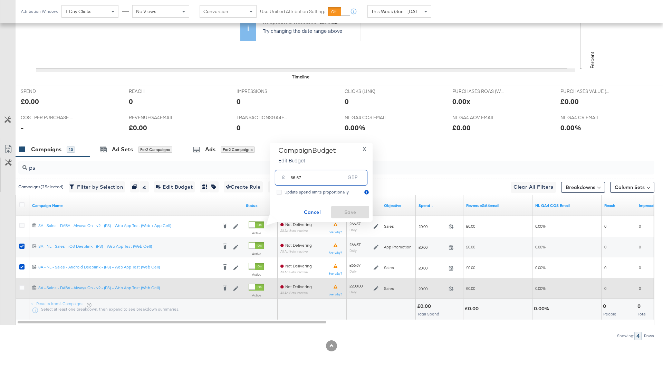
click at [376, 286] on icon at bounding box center [376, 288] width 5 height 5
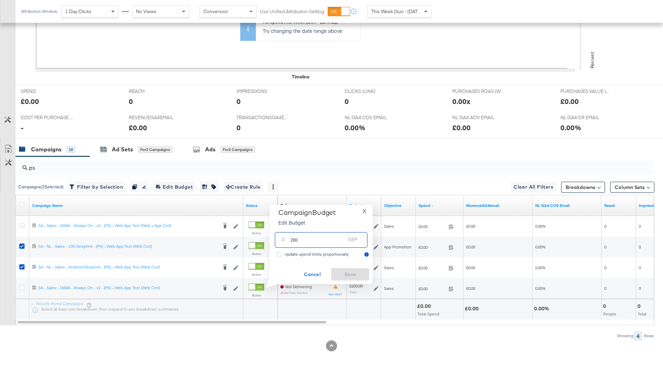
click at [322, 242] on input "200" at bounding box center [318, 237] width 55 height 15
paste input "66.67"
type input "66.67"
click at [342, 275] on span "Save" at bounding box center [350, 274] width 32 height 9
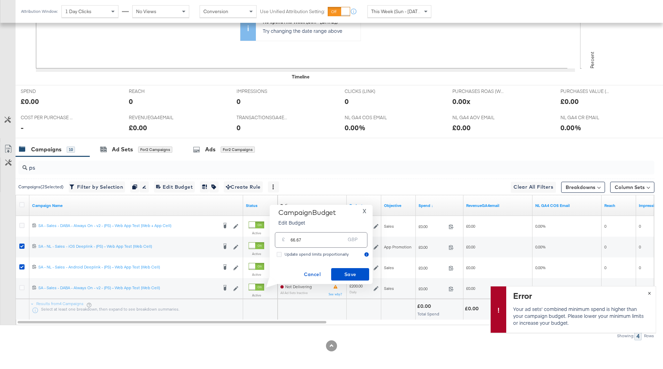
click at [649, 294] on span "×" at bounding box center [649, 292] width 3 height 8
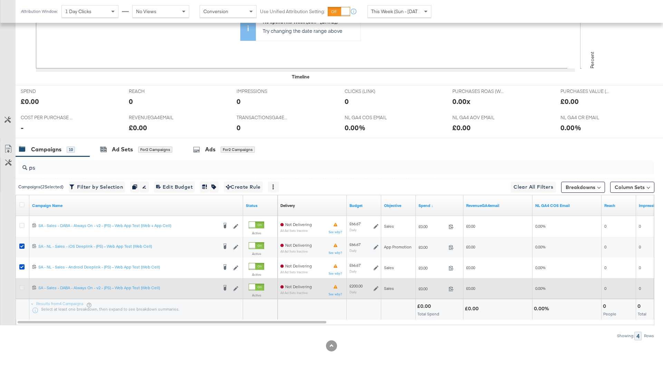
click at [21, 287] on icon at bounding box center [21, 287] width 5 height 5
click at [0, 0] on input "checkbox" at bounding box center [0, 0] width 0 height 0
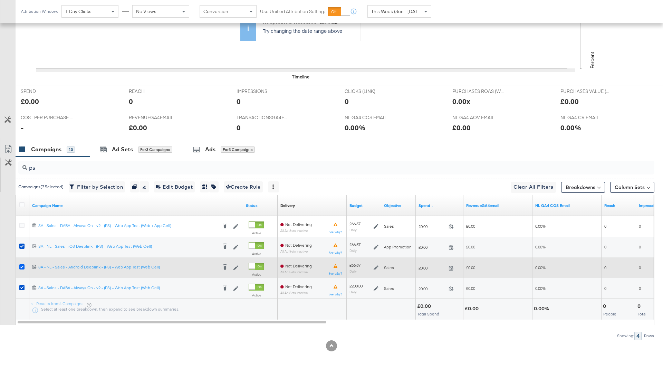
click at [21, 265] on icon at bounding box center [21, 266] width 5 height 5
click at [0, 0] on input "checkbox" at bounding box center [0, 0] width 0 height 0
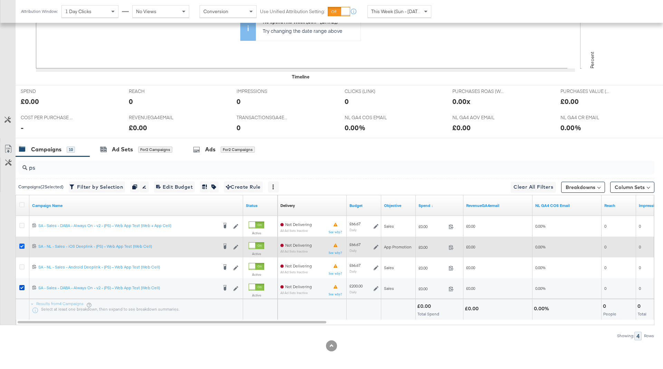
click at [20, 247] on icon at bounding box center [21, 246] width 5 height 5
click at [0, 0] on input "checkbox" at bounding box center [0, 0] width 0 height 0
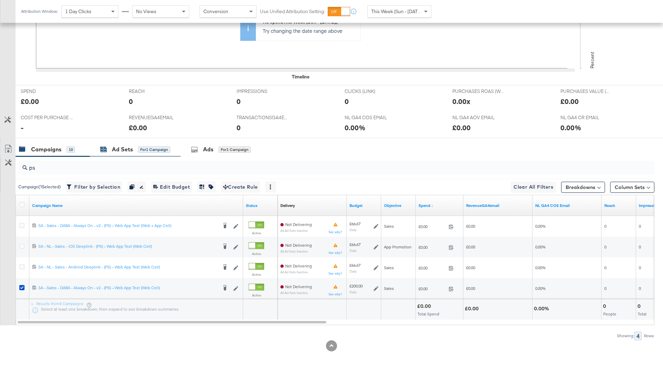
click at [132, 146] on div "Ad Sets" at bounding box center [122, 149] width 21 height 8
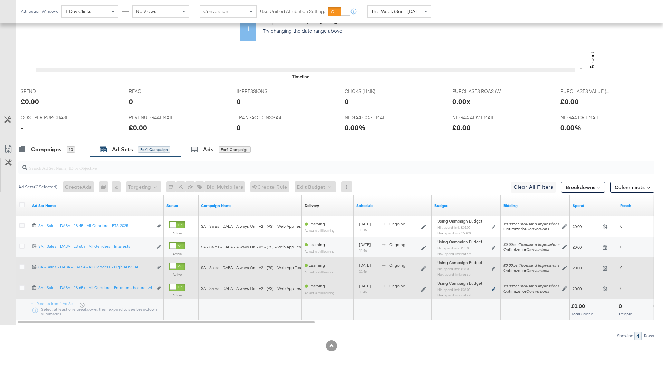
click at [493, 287] on icon at bounding box center [493, 289] width 3 height 4
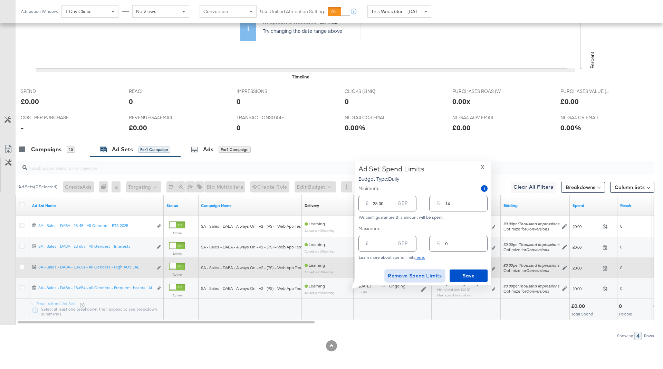
click at [408, 276] on span "Remove Spend Limits" at bounding box center [415, 276] width 54 height 9
click at [494, 267] on icon at bounding box center [493, 269] width 3 height 4
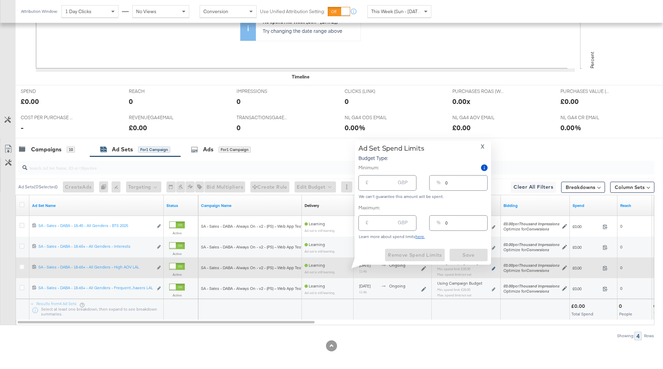
type input "35.00"
type input "18"
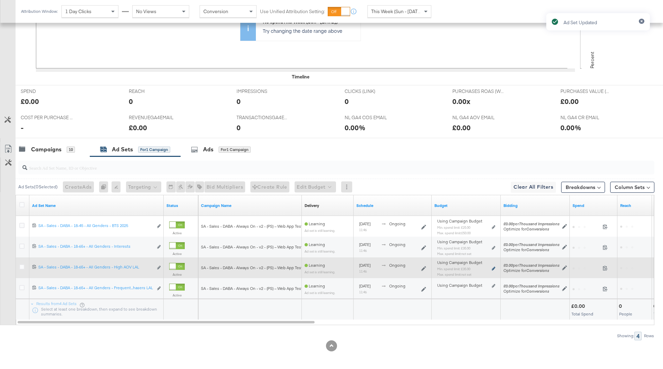
click at [493, 267] on icon at bounding box center [493, 269] width 3 height 4
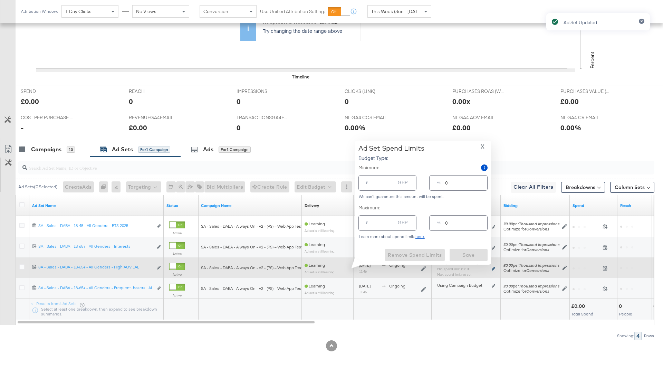
type input "35.00"
type input "18"
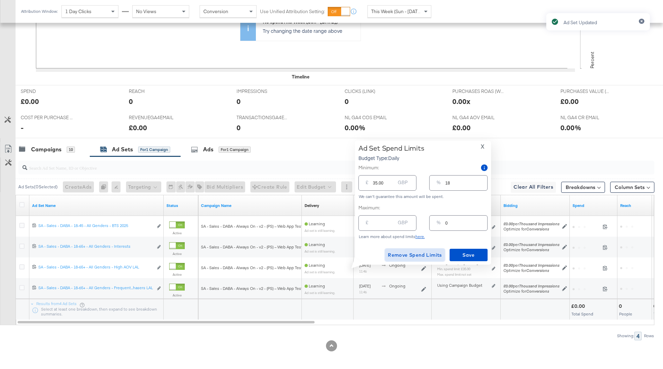
click at [428, 256] on span "Remove Spend Limits" at bounding box center [415, 255] width 54 height 9
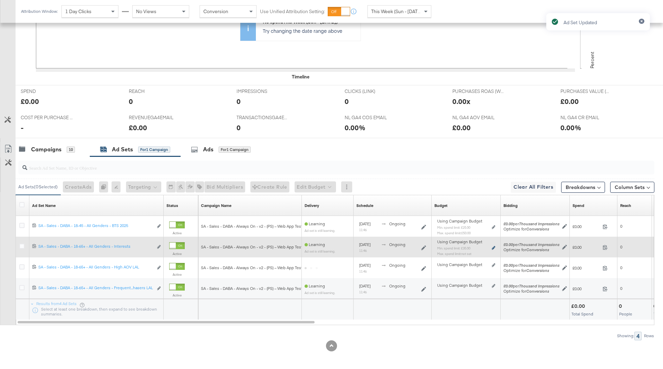
click at [493, 246] on icon at bounding box center [493, 248] width 3 height 4
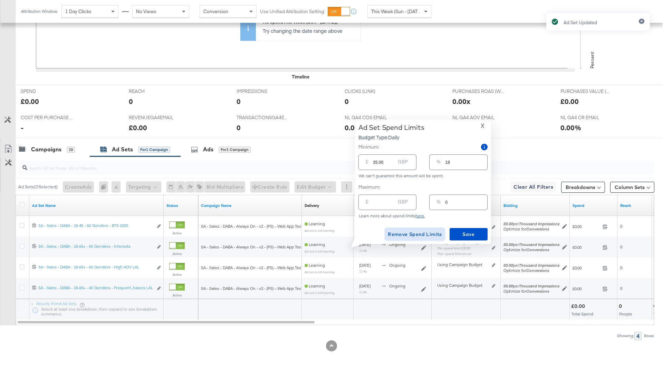
click at [414, 236] on span "Remove Spend Limits" at bounding box center [415, 234] width 54 height 9
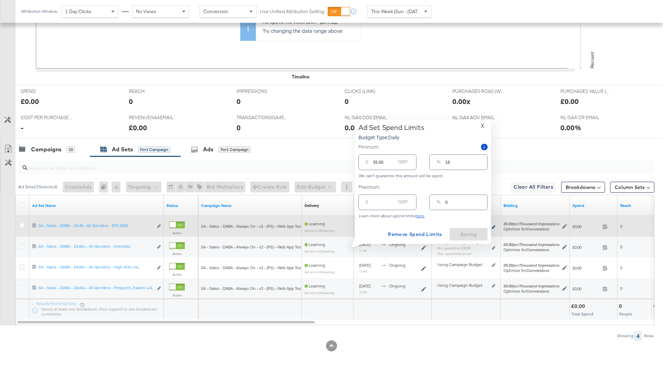
click at [493, 226] on icon at bounding box center [493, 227] width 3 height 4
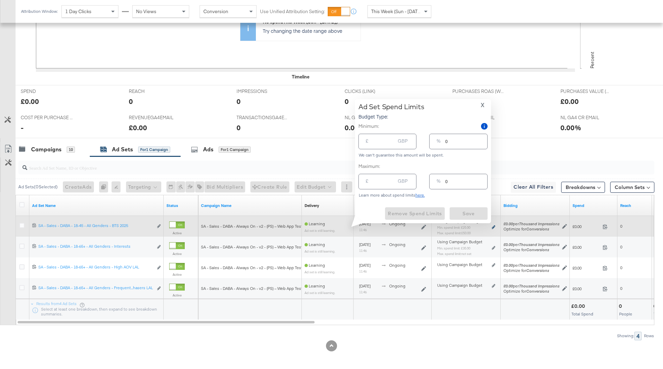
type input "25.00"
type input "13"
type input "50.00"
type input "25"
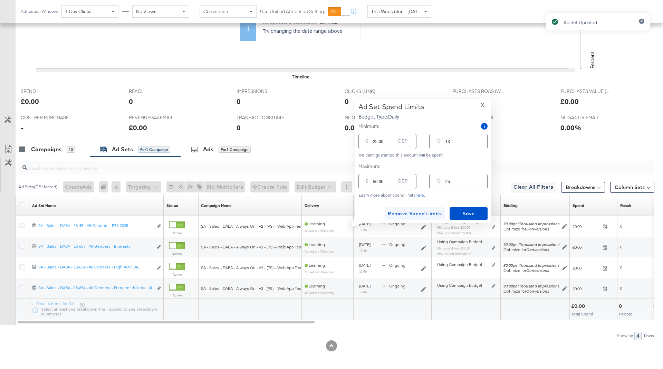
click at [425, 213] on div "Schedule Sorting Unavailable" at bounding box center [393, 205] width 78 height 21
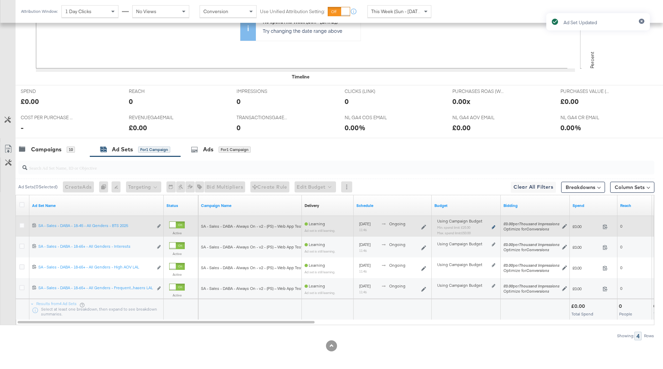
click at [493, 225] on icon at bounding box center [493, 227] width 3 height 4
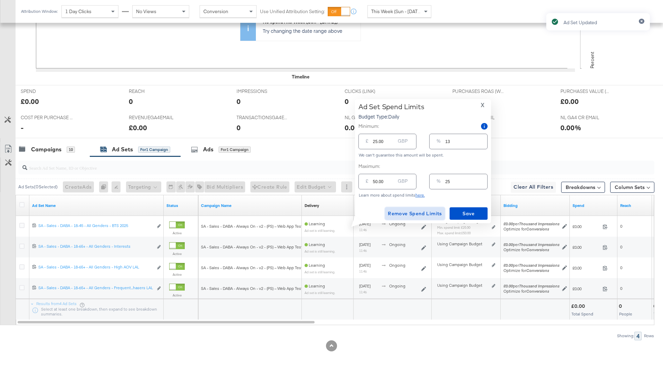
click at [410, 208] on button "Remove Spend Limits" at bounding box center [415, 213] width 60 height 12
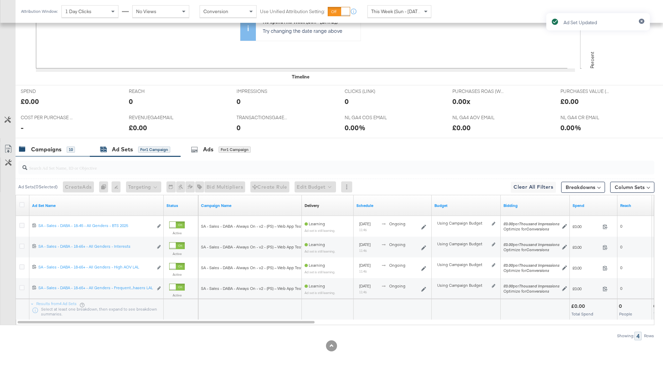
click at [73, 150] on div "10" at bounding box center [71, 149] width 8 height 6
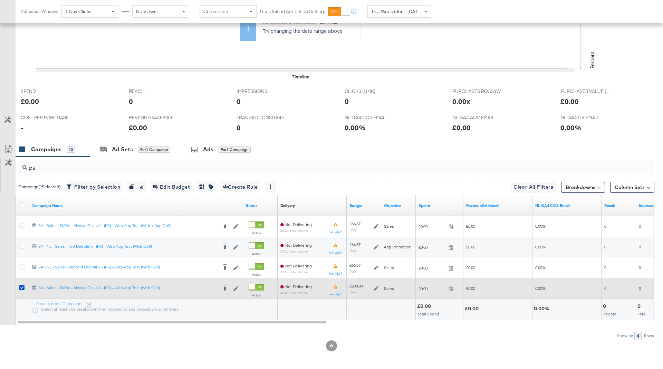
click at [374, 287] on icon at bounding box center [376, 288] width 5 height 5
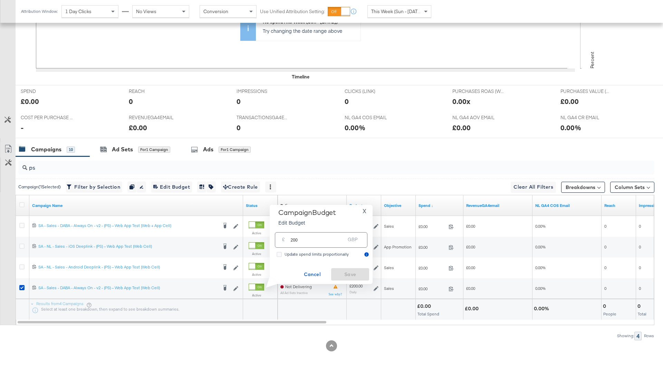
click at [340, 239] on input "200" at bounding box center [318, 237] width 55 height 15
paste input "66.67"
type input "66.67"
click at [343, 275] on span "Save" at bounding box center [350, 274] width 32 height 9
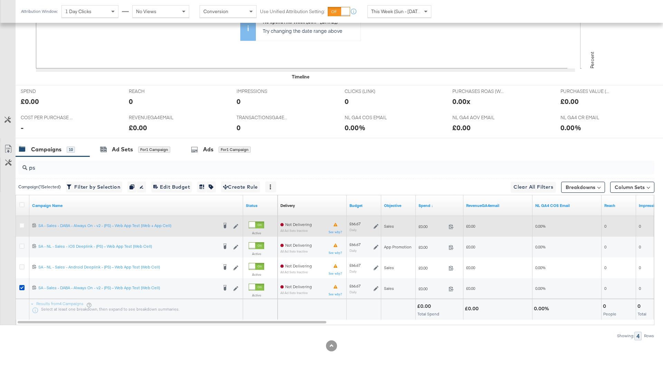
click at [377, 224] on icon at bounding box center [376, 226] width 5 height 5
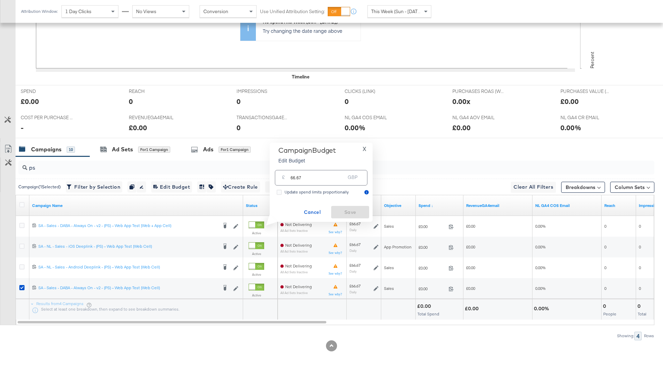
click at [326, 178] on input "66.67" at bounding box center [318, 175] width 55 height 15
paste input "£200.00"
click at [330, 161] on input "200.00" at bounding box center [318, 156] width 55 height 15
type input "200"
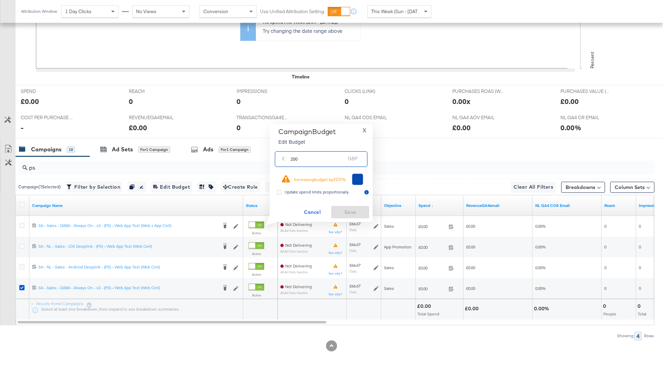
click at [359, 178] on span "Ok" at bounding box center [358, 179] width 6 height 5
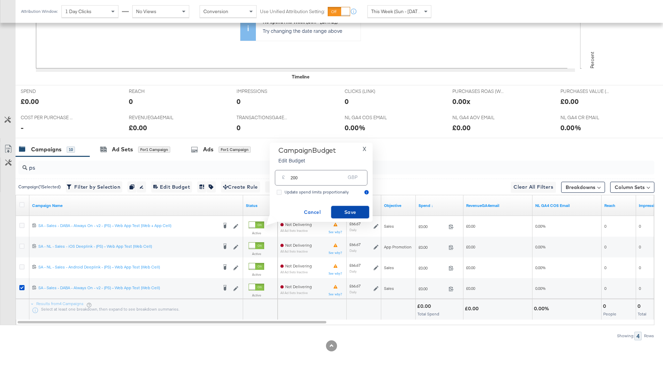
click at [350, 211] on span "Save" at bounding box center [350, 212] width 32 height 9
click at [335, 194] on span "Update spend limits proportionally" at bounding box center [317, 191] width 64 height 5
click at [0, 0] on input "Update spend limits proportionally" at bounding box center [0, 0] width 0 height 0
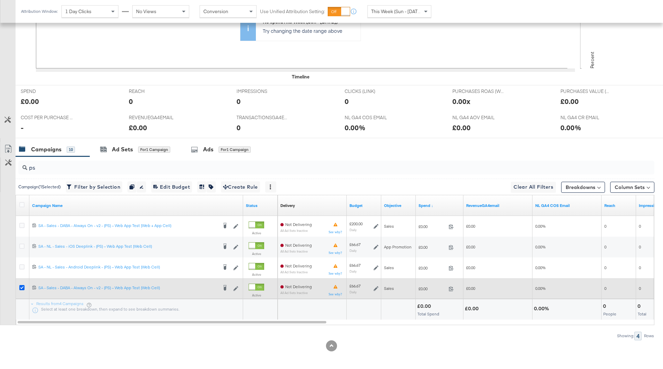
click at [19, 285] on icon at bounding box center [21, 287] width 5 height 5
click at [0, 0] on input "checkbox" at bounding box center [0, 0] width 0 height 0
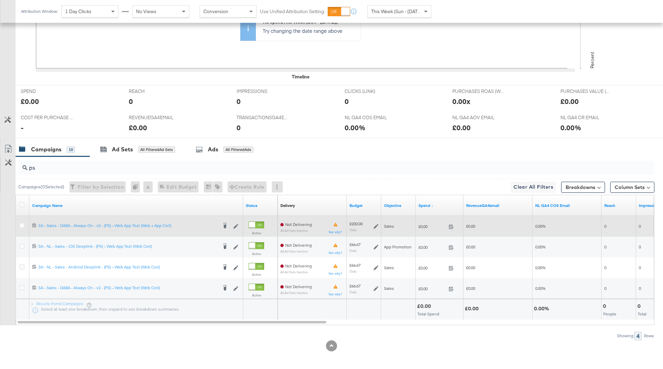
click at [25, 221] on div at bounding box center [23, 226] width 13 height 12
click at [23, 224] on icon at bounding box center [21, 225] width 5 height 5
click at [0, 0] on input "checkbox" at bounding box center [0, 0] width 0 height 0
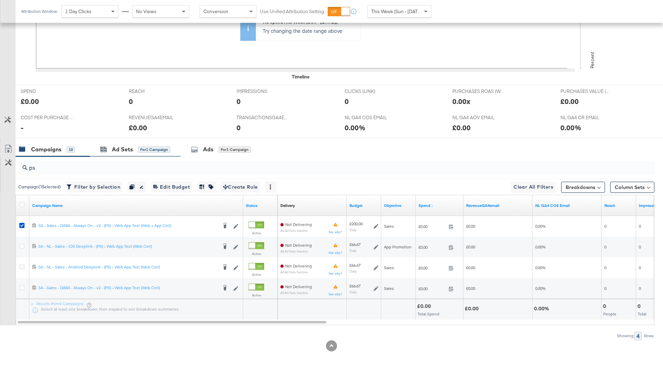
click at [122, 155] on div "Ad Sets for 1 Campaign" at bounding box center [135, 149] width 91 height 15
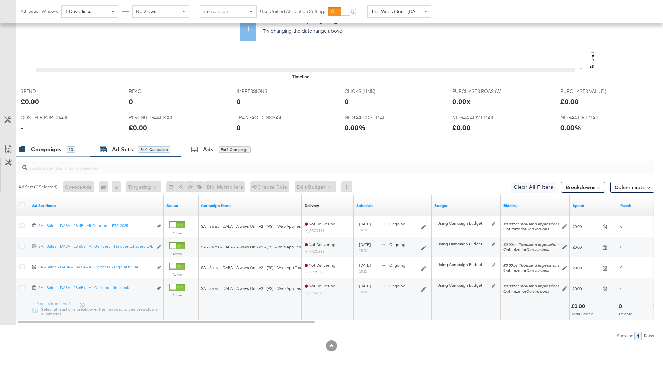
click at [57, 150] on div "Campaigns" at bounding box center [46, 149] width 30 height 8
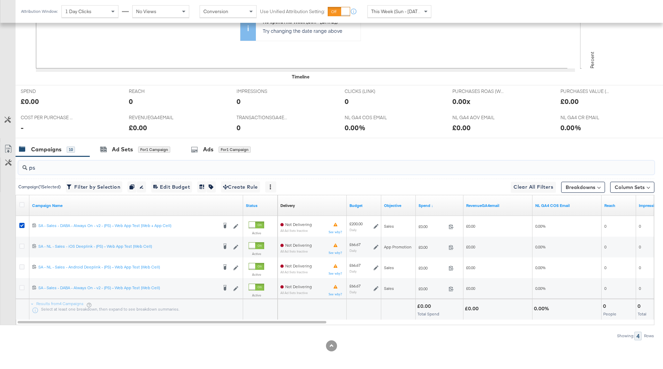
click at [58, 165] on input "ps" at bounding box center [311, 164] width 569 height 13
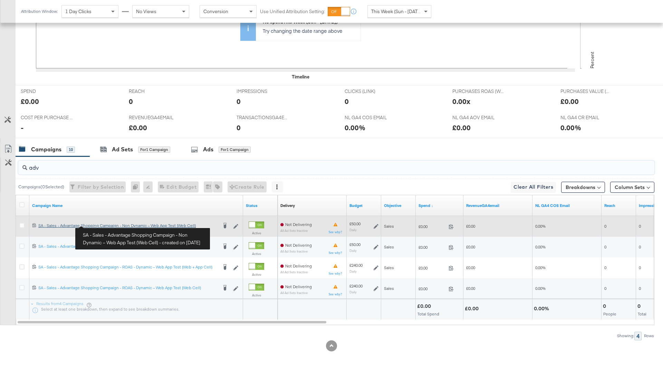
type input "adv"
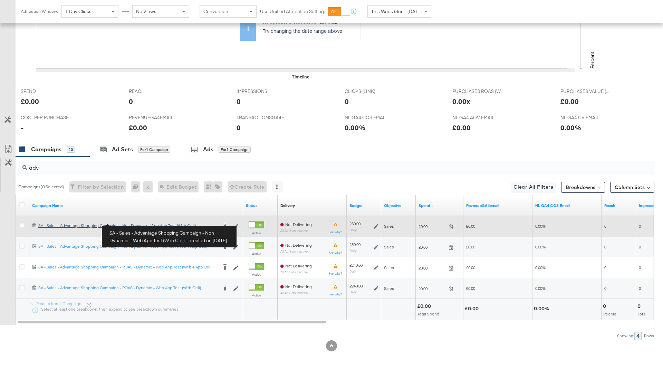
click at [101, 225] on div "SA - Sales - Advantage Shopping Campaign - Non Dynamic – Web App Test (Web Cell…" at bounding box center [127, 226] width 179 height 6
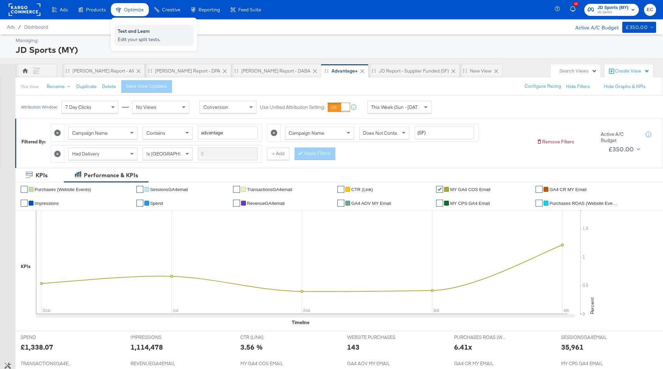
click at [141, 29] on div "Test and Learn" at bounding box center [154, 32] width 73 height 8
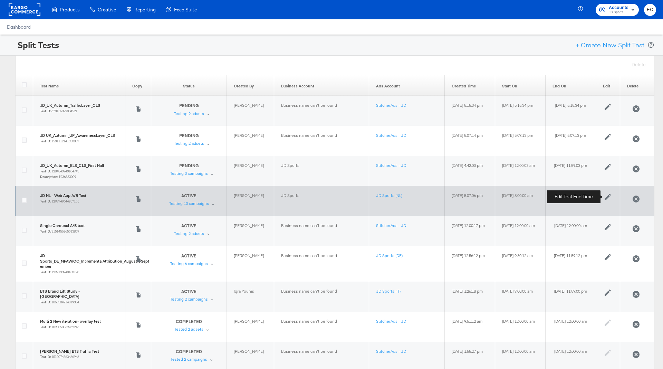
click at [610, 197] on icon at bounding box center [608, 197] width 8 height 8
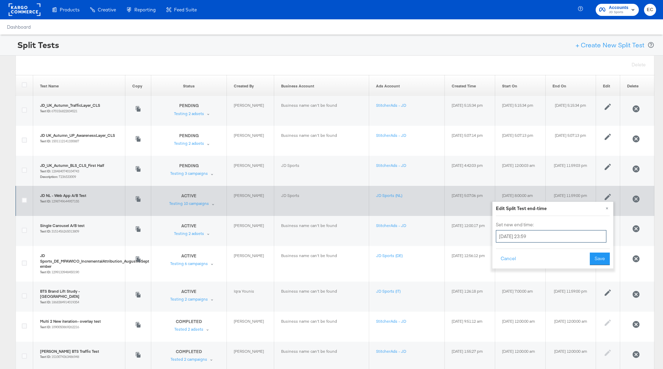
click at [567, 236] on input "[DATE] 23:59" at bounding box center [551, 236] width 111 height 12
click at [566, 287] on td "19" at bounding box center [563, 291] width 12 height 10
type input "[DATE] 23:59"
click at [598, 260] on button "Save" at bounding box center [600, 259] width 20 height 12
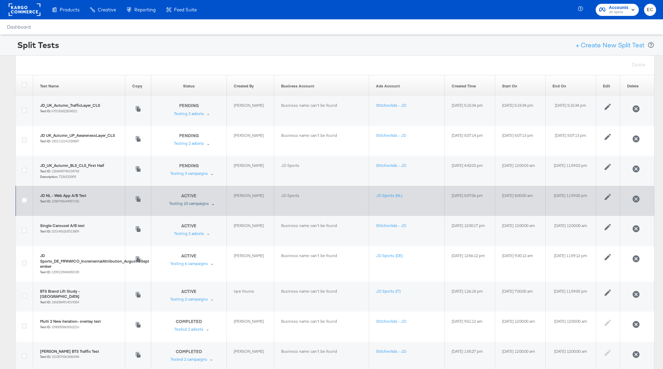
click at [189, 203] on div "Testing 10 campaigns" at bounding box center [189, 204] width 40 height 6
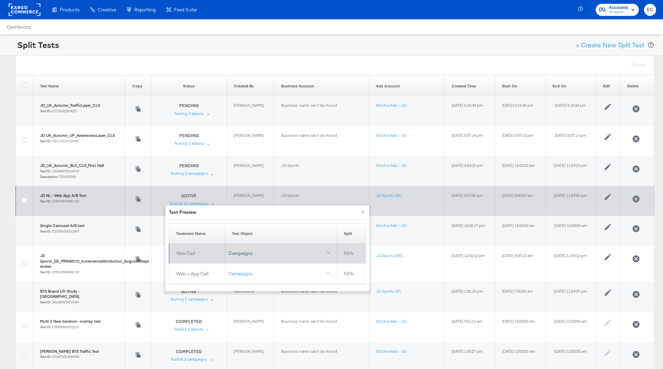
click at [267, 250] on div "Campaigns" at bounding box center [281, 253] width 104 height 7
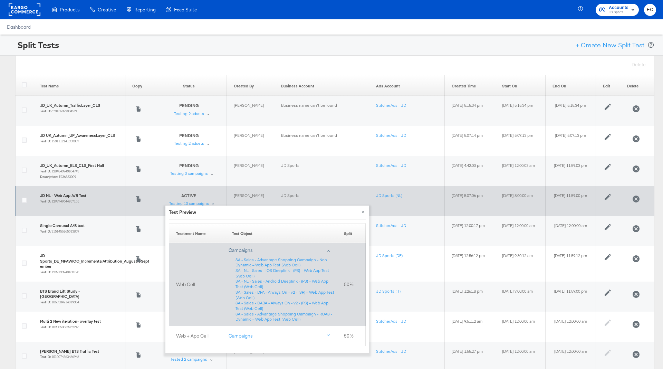
click at [330, 253] on link "Campaigns" at bounding box center [281, 249] width 112 height 13
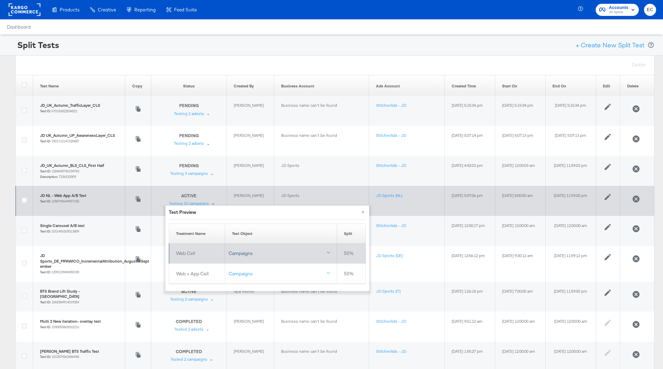
click at [330, 253] on div at bounding box center [328, 253] width 2 height 5
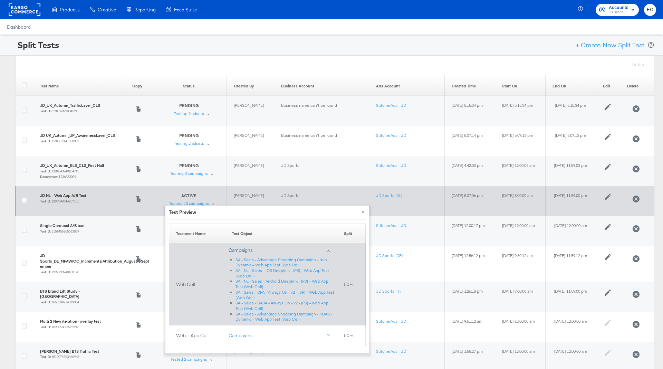
scroll to position [27, 0]
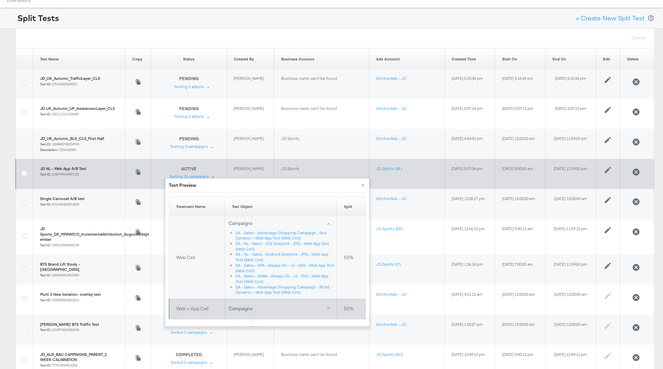
click at [329, 307] on div at bounding box center [328, 307] width 3 height 3
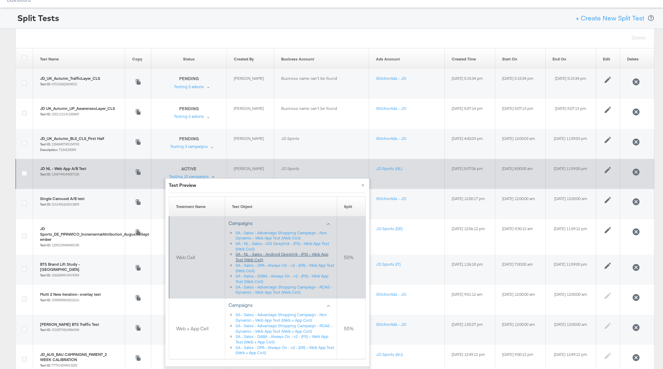
scroll to position [73, 0]
